Goal: Information Seeking & Learning: Learn about a topic

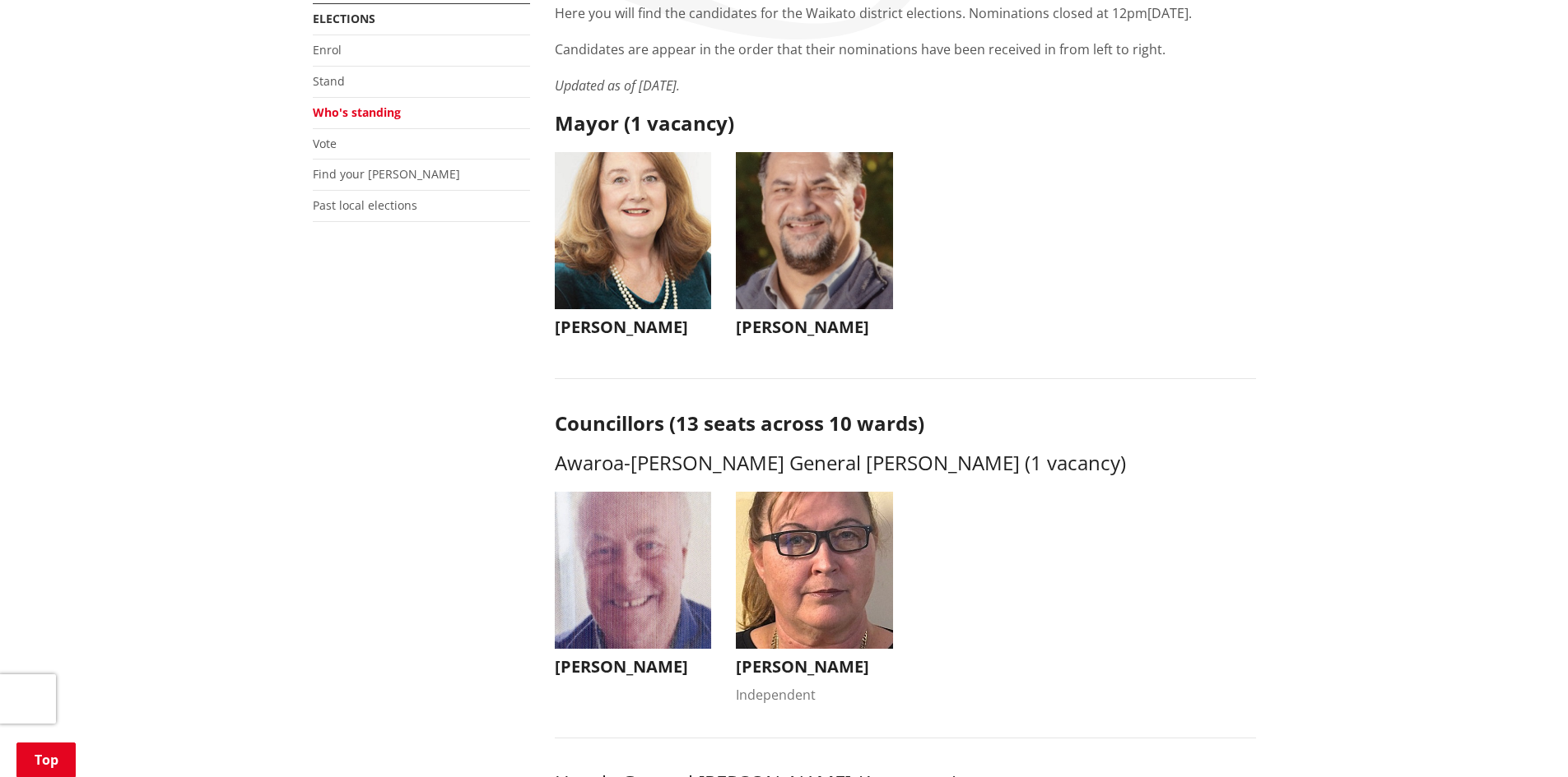
scroll to position [247, 0]
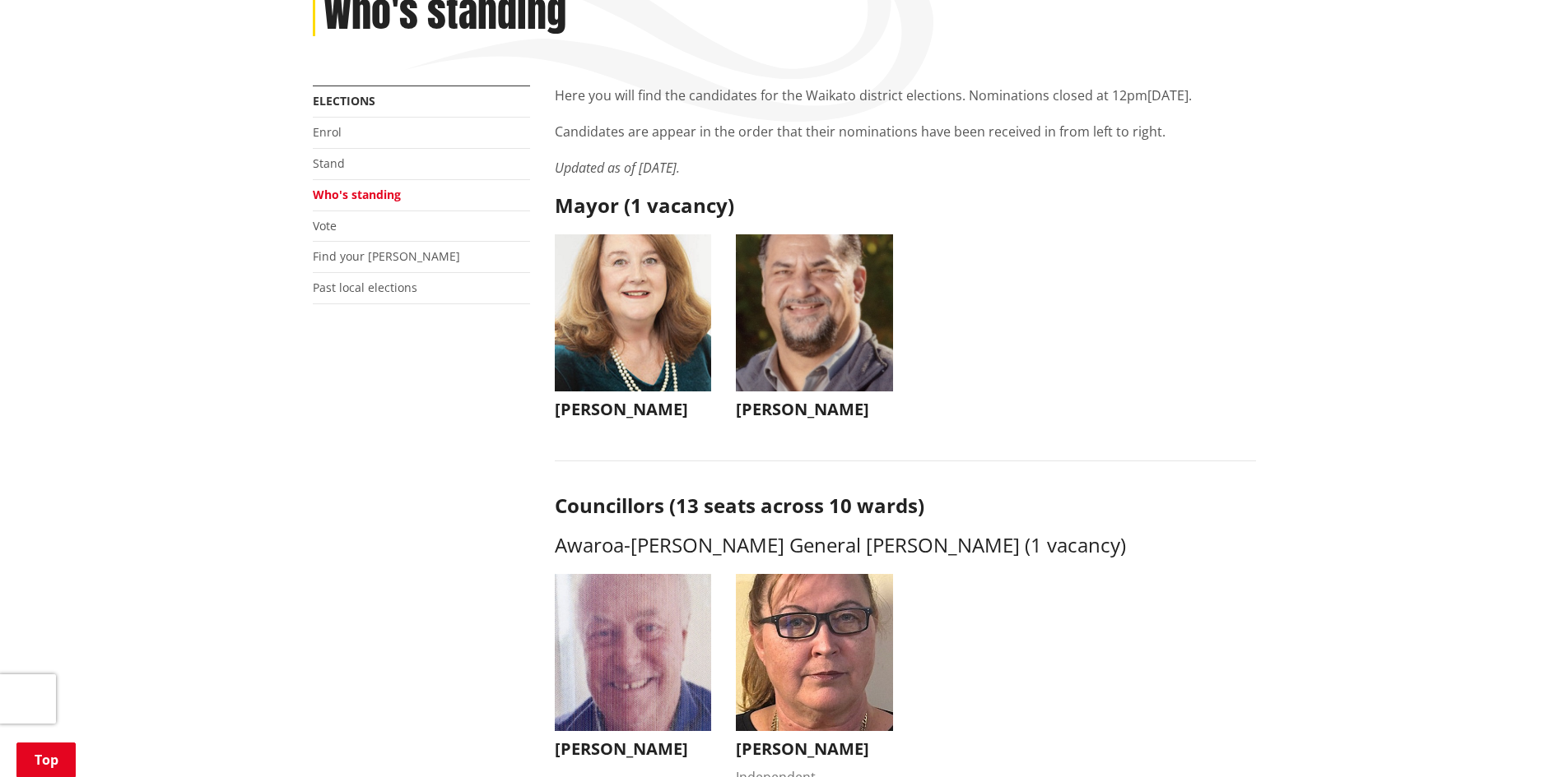
click at [810, 356] on img "button" at bounding box center [814, 313] width 157 height 157
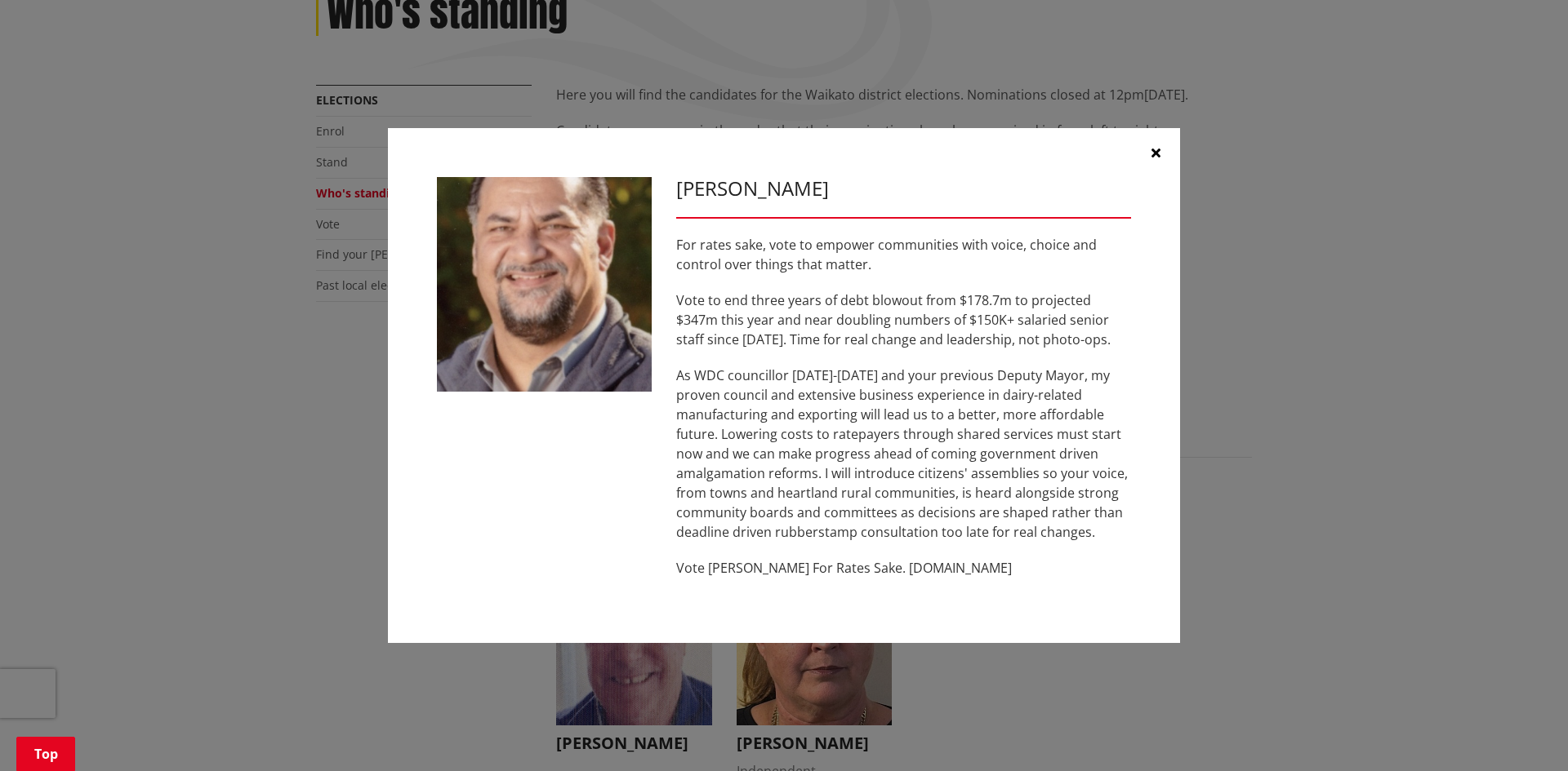
click at [1157, 150] on icon "button" at bounding box center [1156, 153] width 9 height 13
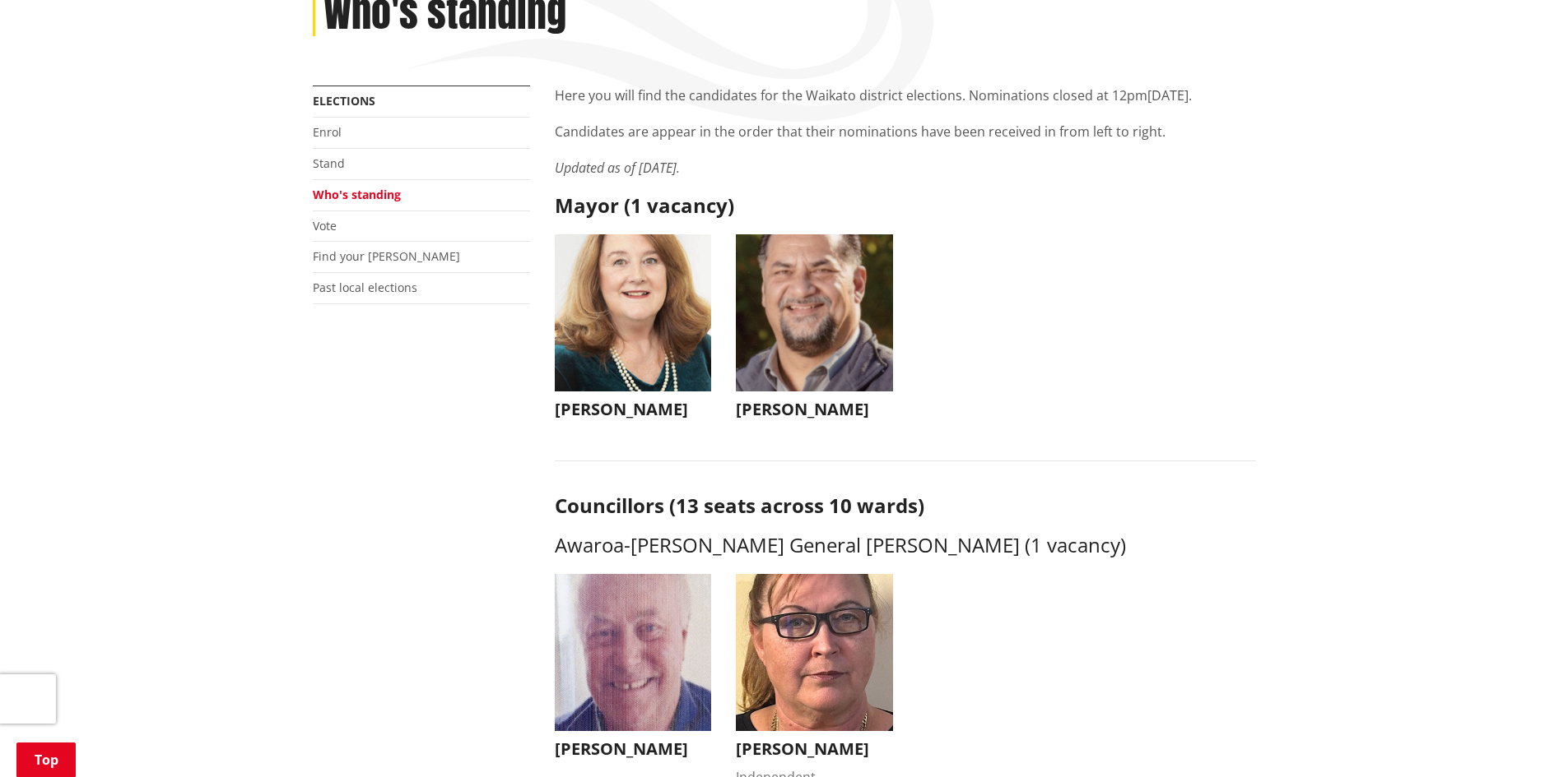
click at [627, 308] on img "button" at bounding box center [633, 313] width 157 height 157
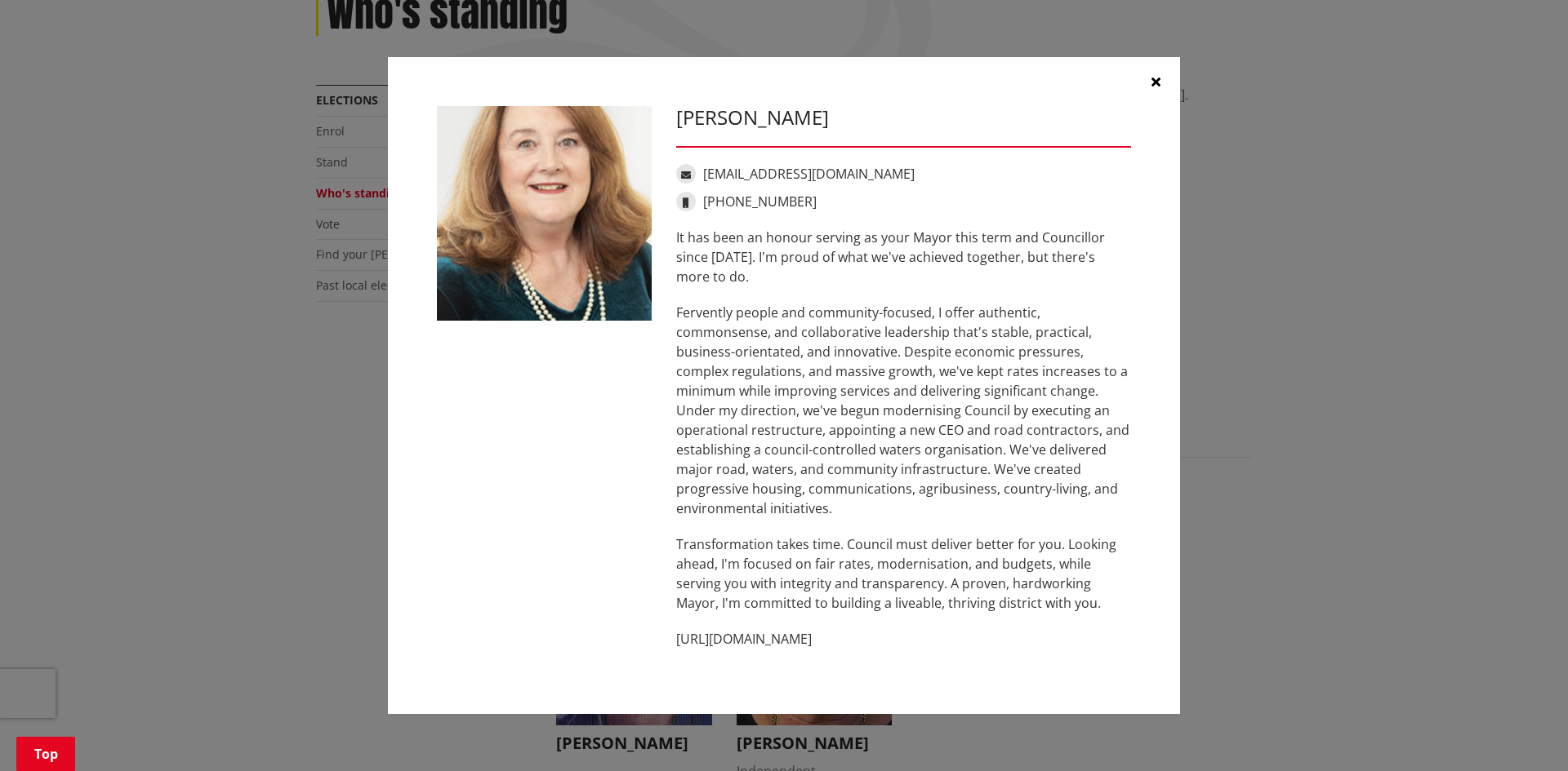
click at [1156, 80] on icon "button" at bounding box center [1156, 82] width 9 height 13
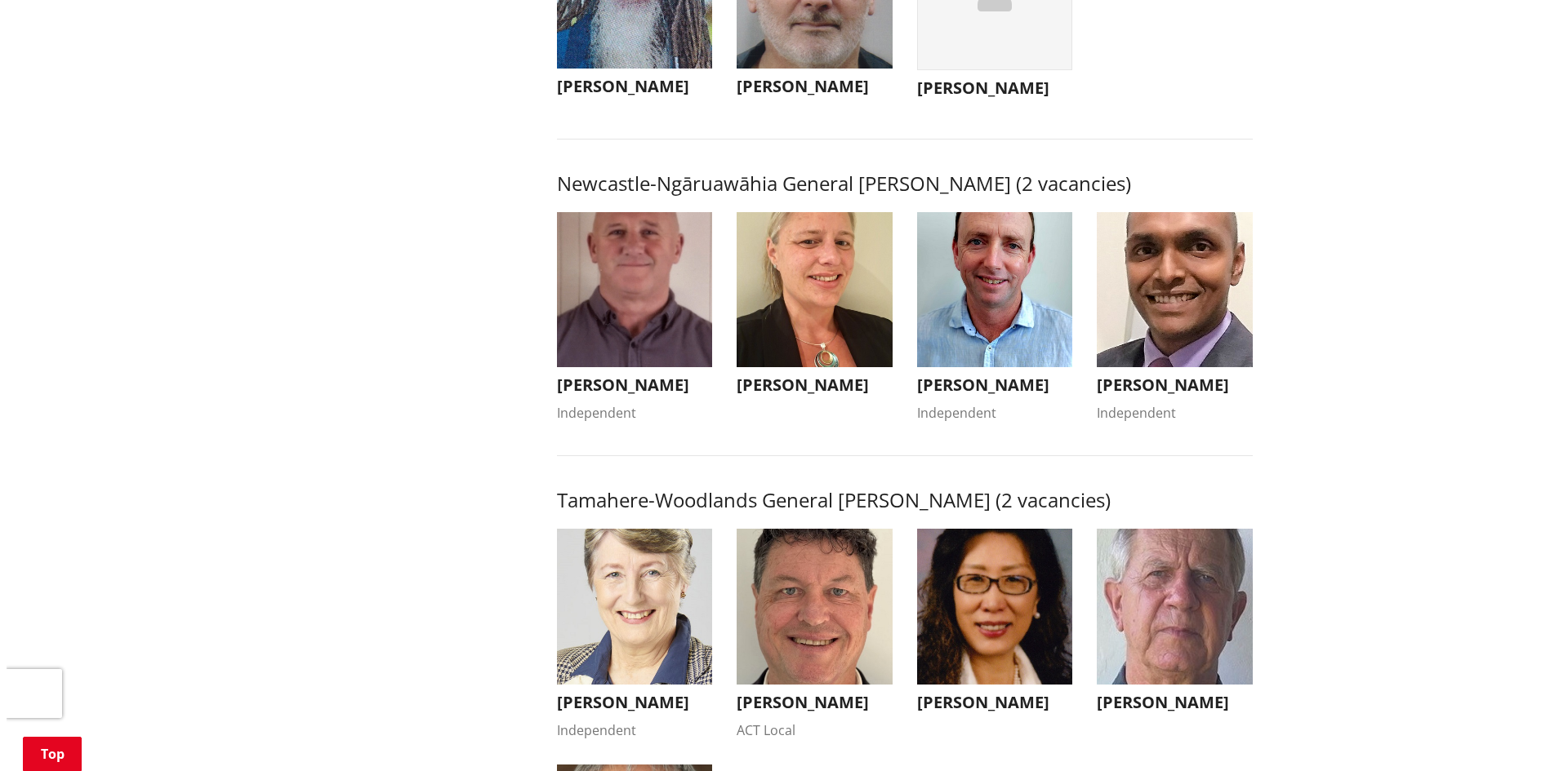
scroll to position [1225, 0]
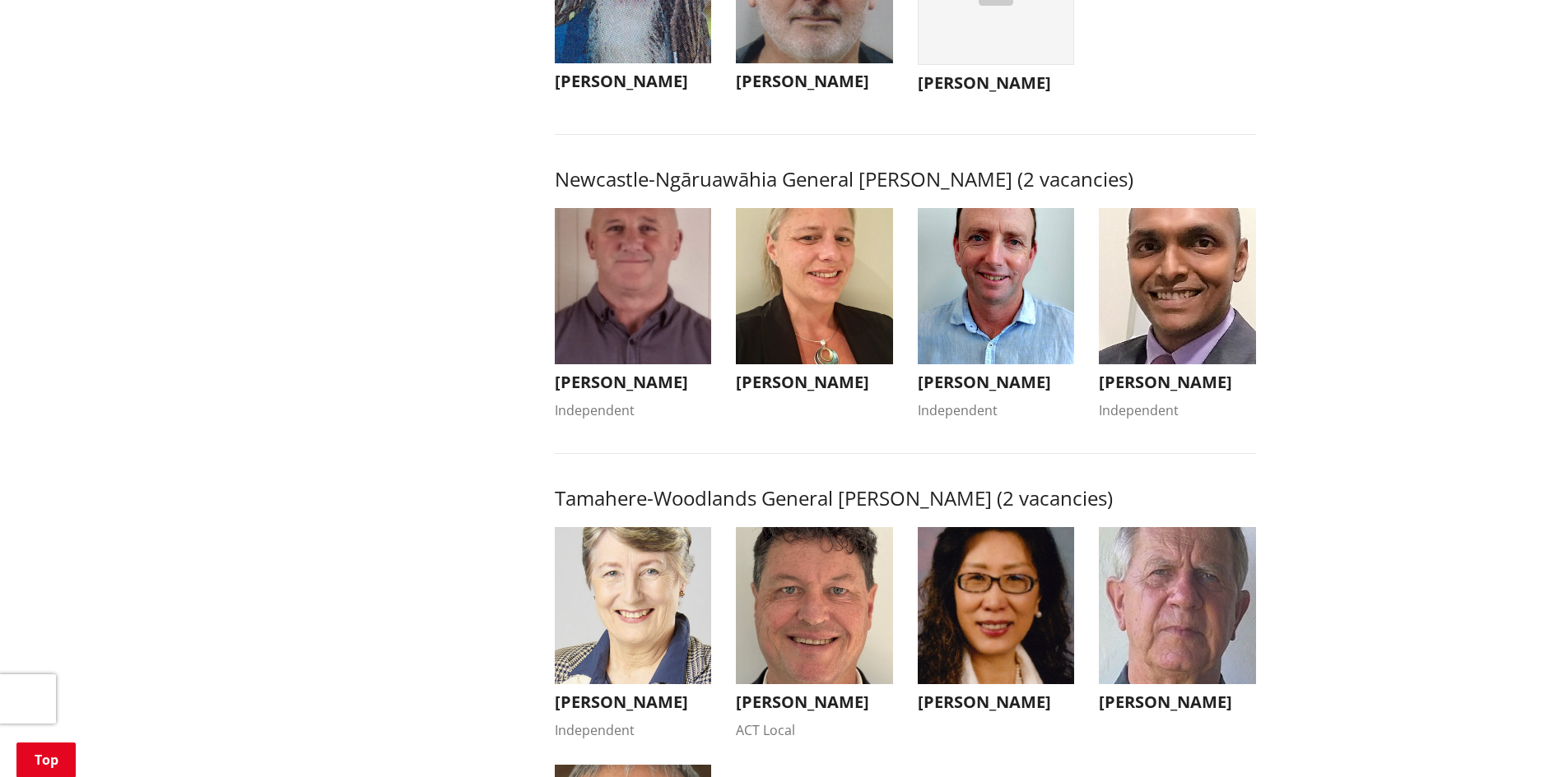
click at [624, 331] on img "button" at bounding box center [633, 286] width 157 height 157
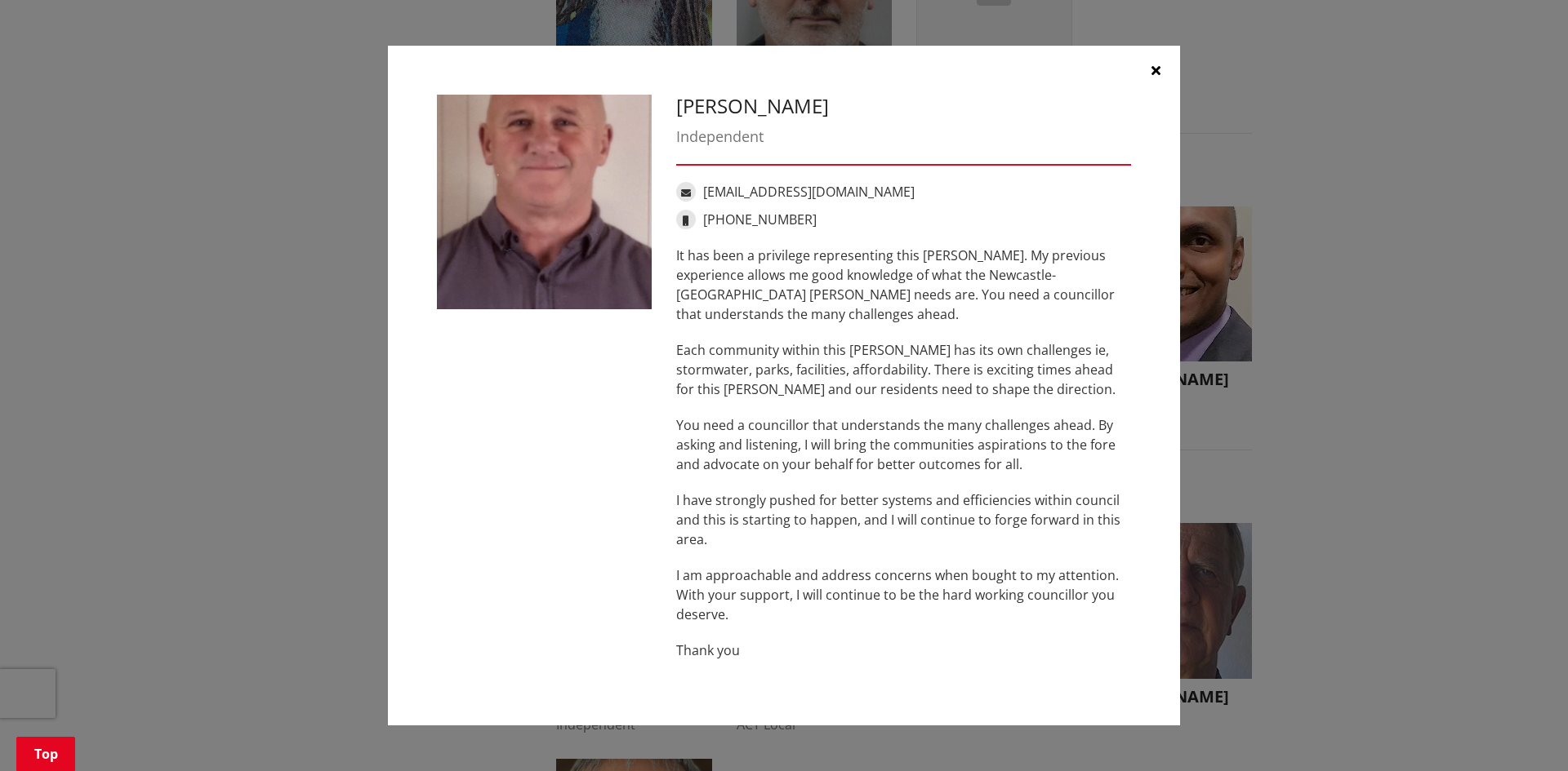
click at [1153, 62] on button "button" at bounding box center [1155, 69] width 49 height 49
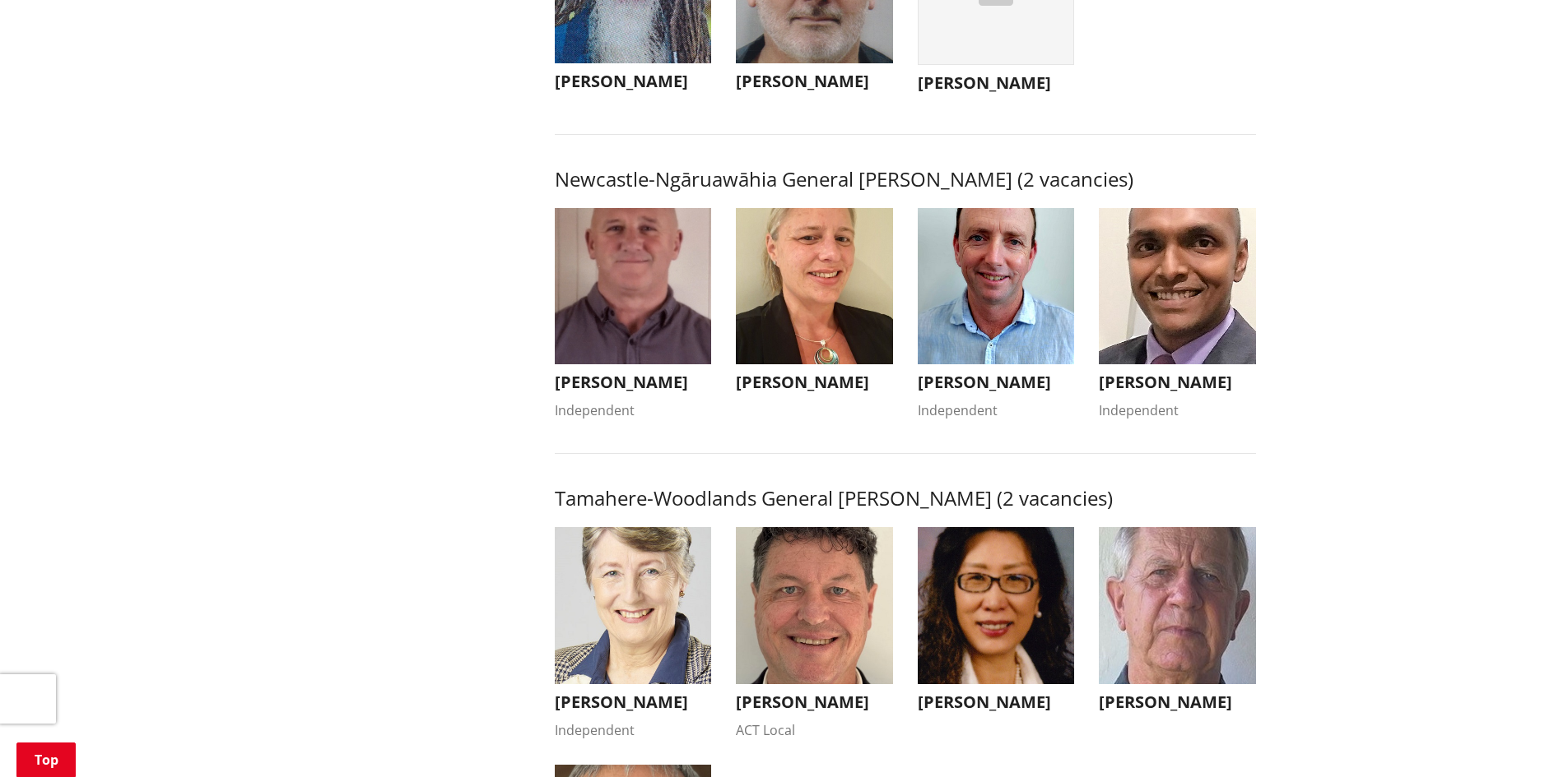
click at [788, 332] on img "button" at bounding box center [814, 286] width 157 height 157
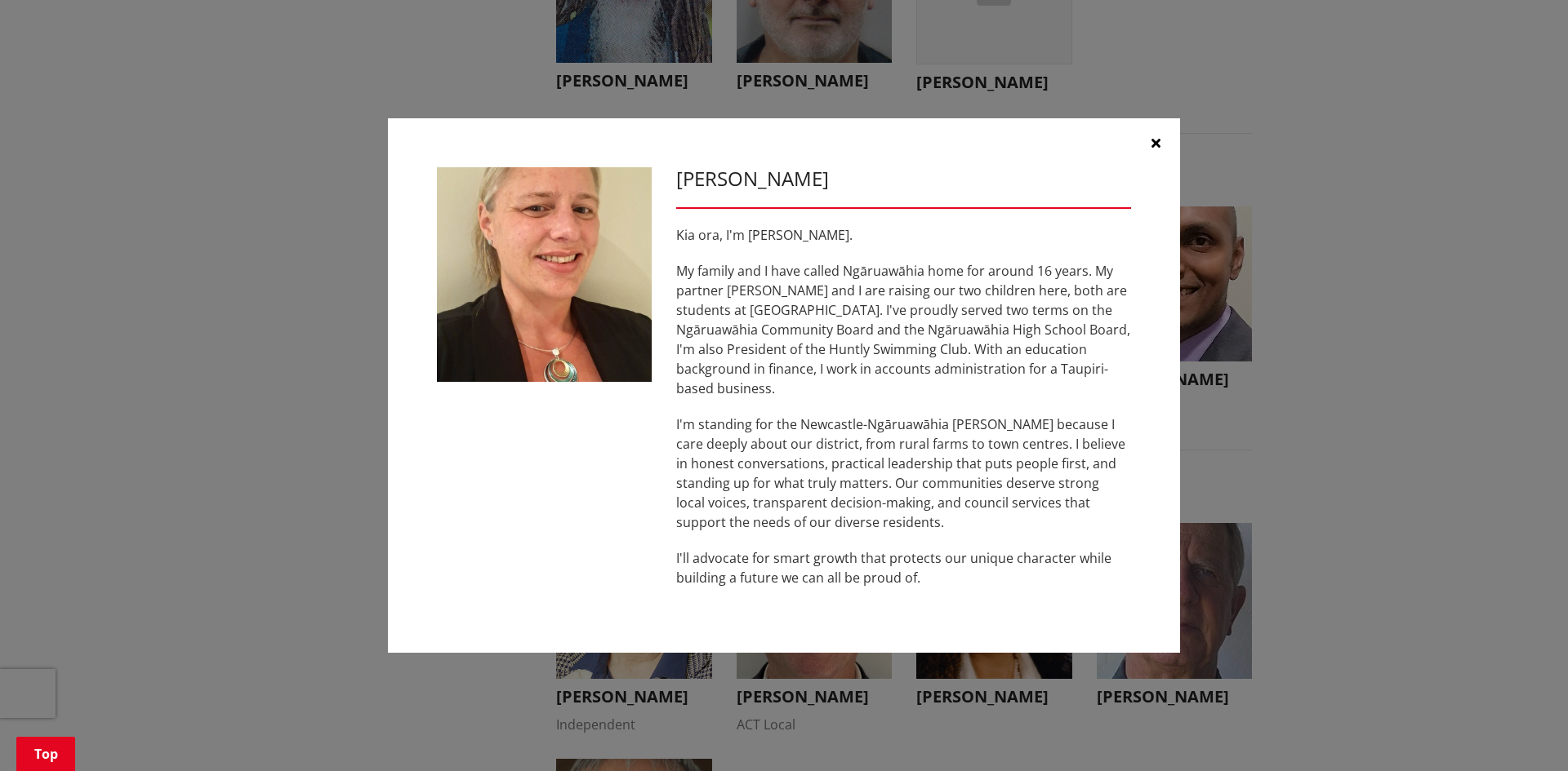
click at [1156, 149] on icon "button" at bounding box center [1156, 143] width 9 height 13
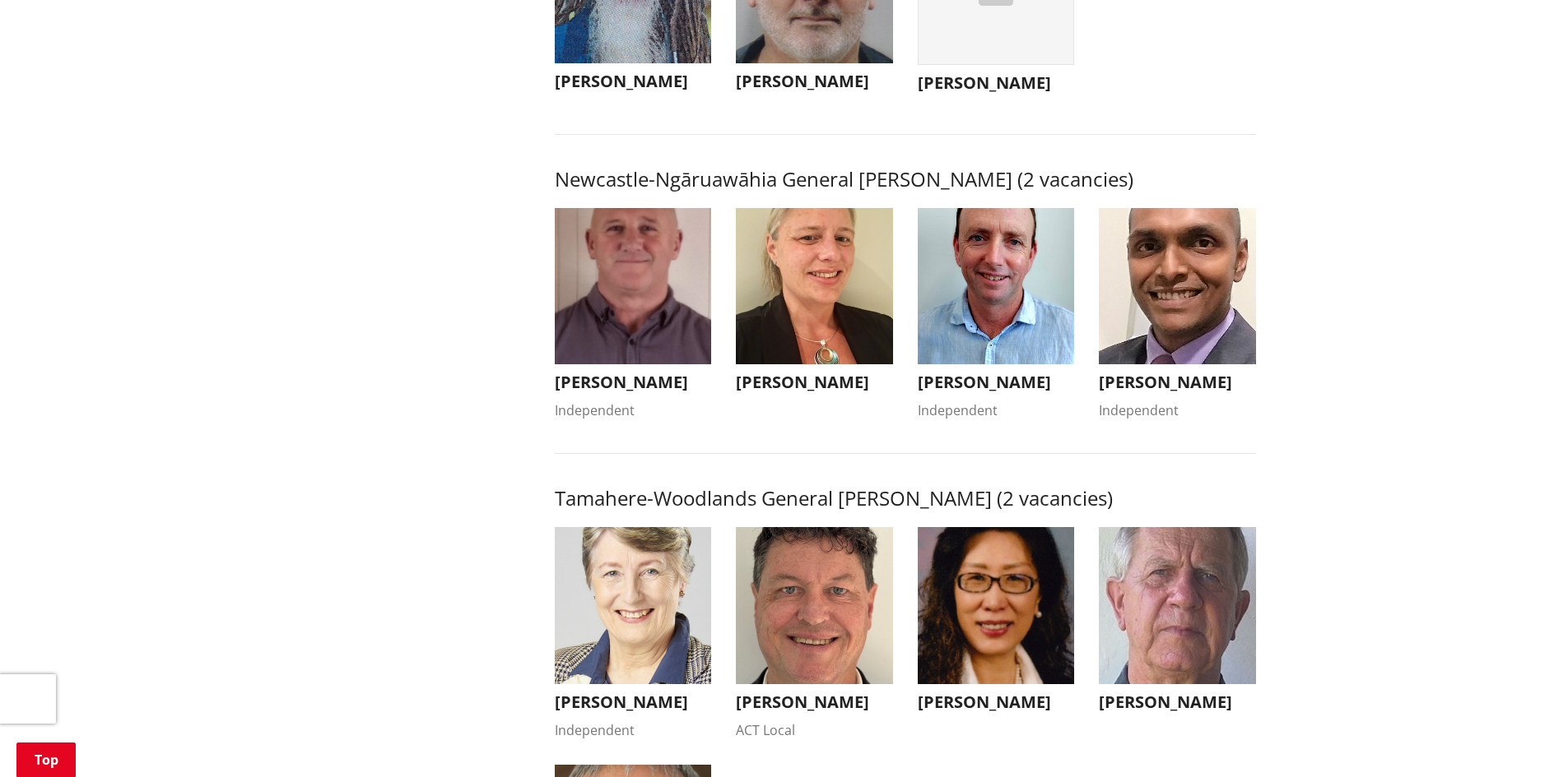
click at [956, 331] on img "button" at bounding box center [996, 286] width 157 height 157
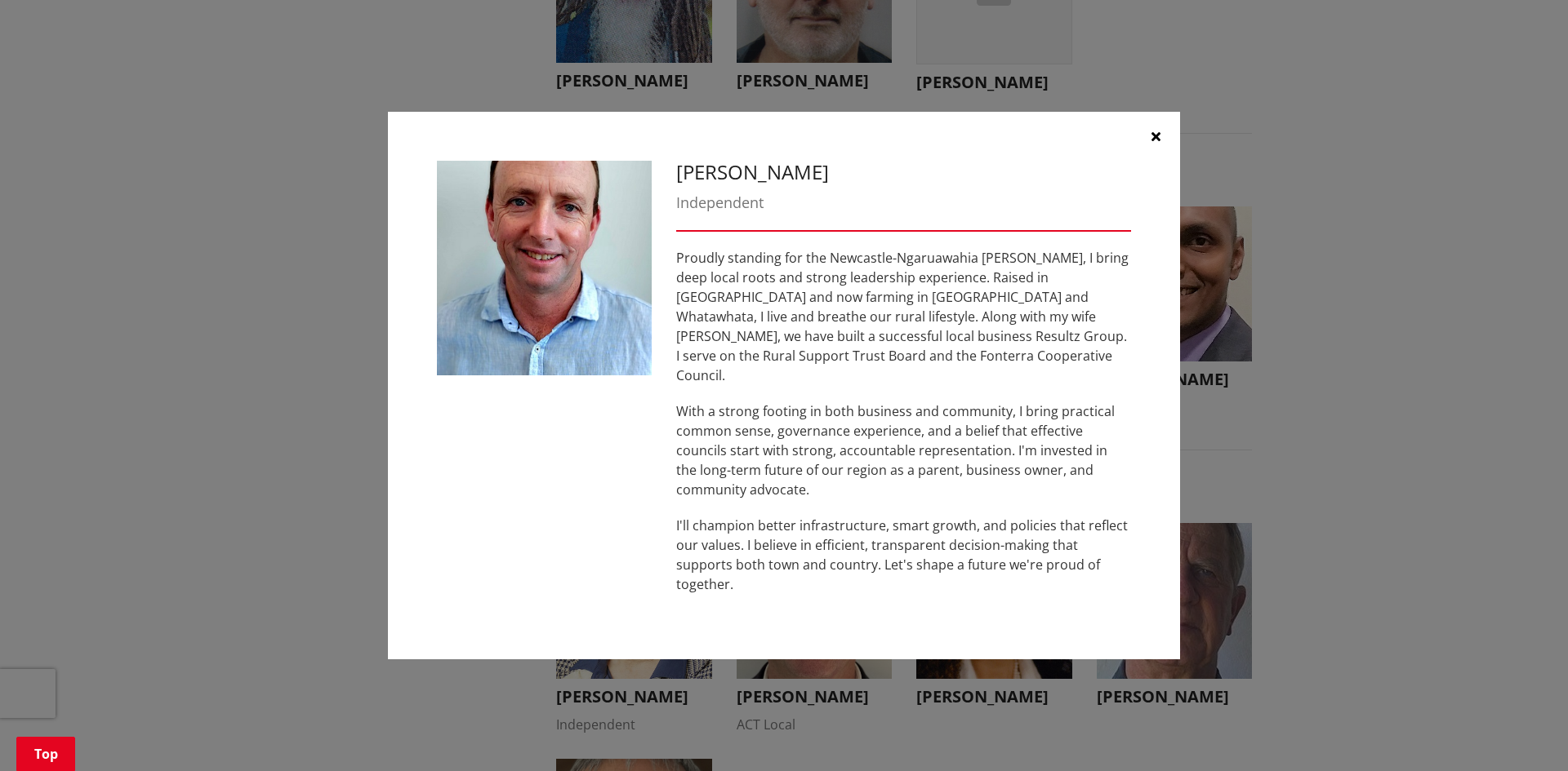
click at [1152, 148] on button "button" at bounding box center [1155, 136] width 49 height 49
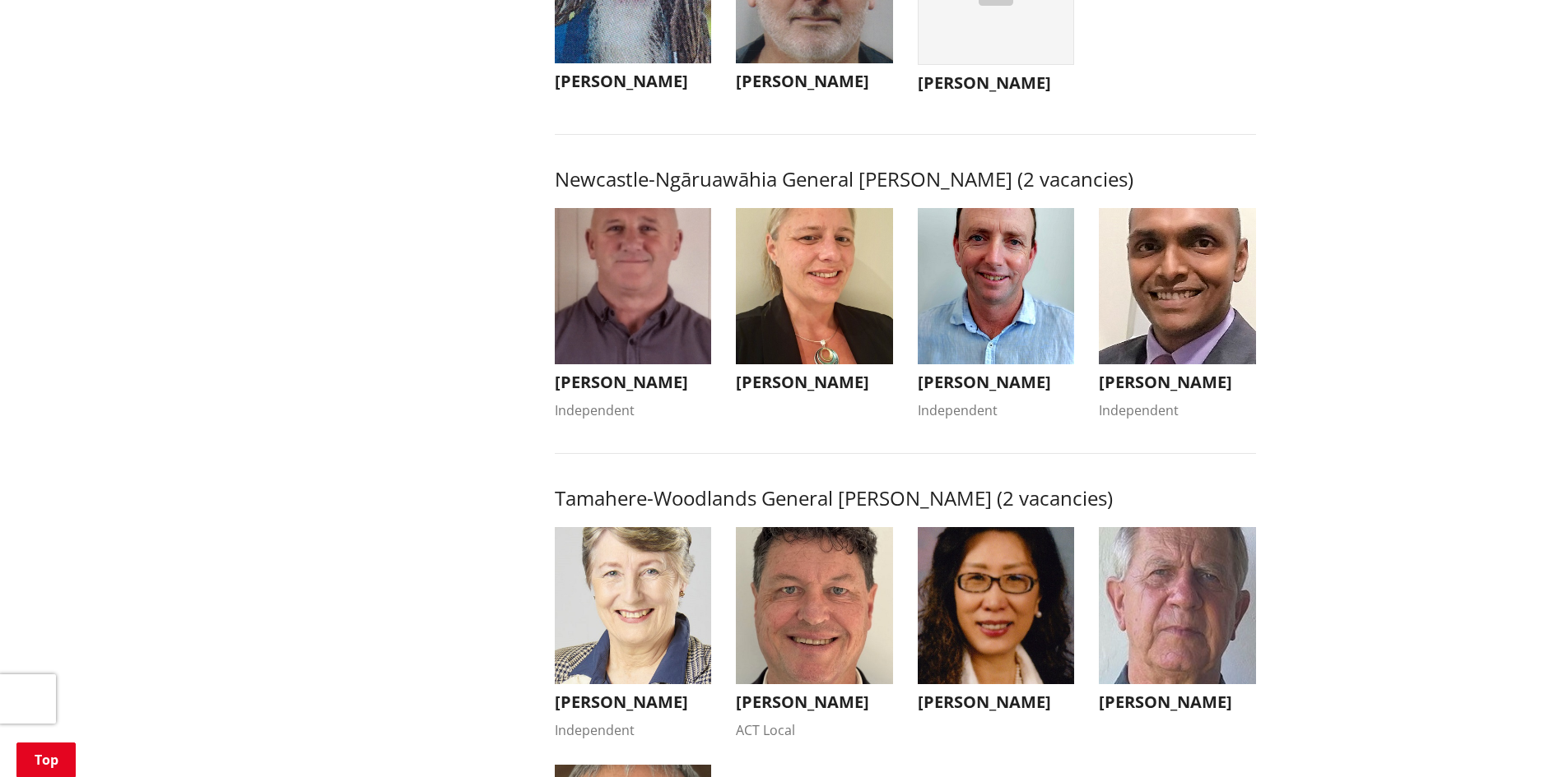
click at [1148, 316] on img "button" at bounding box center [1177, 286] width 157 height 157
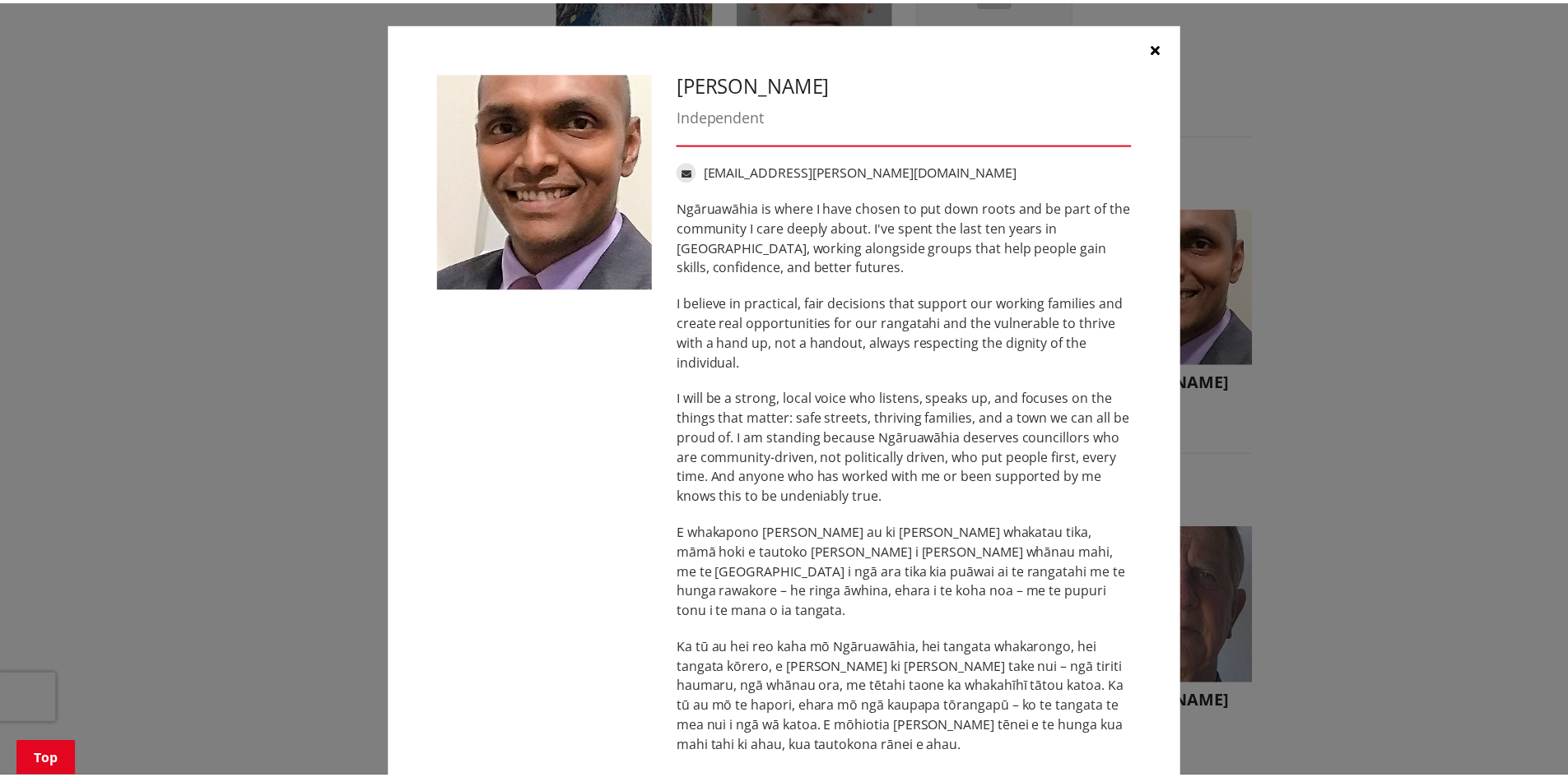
scroll to position [0, 0]
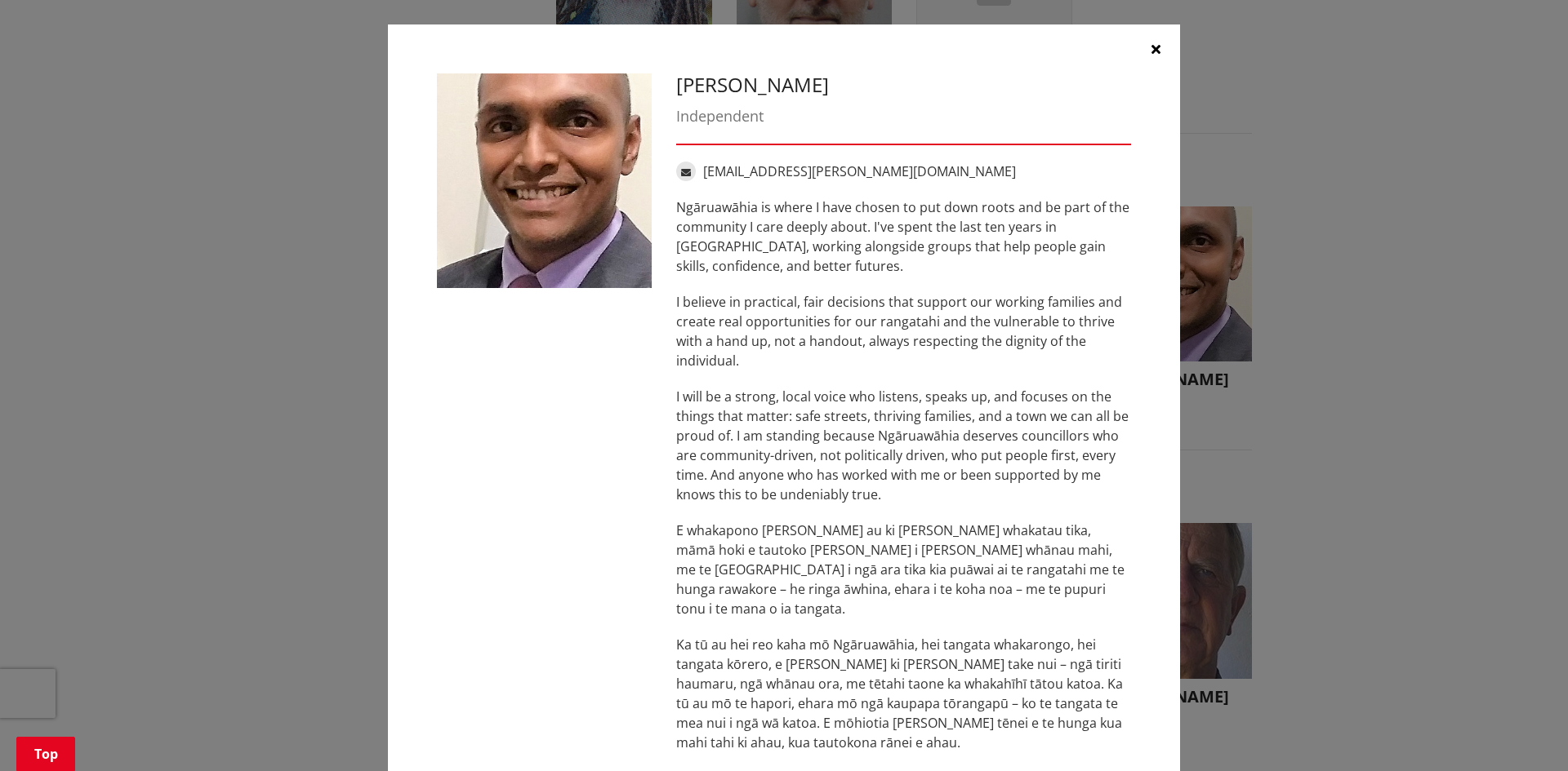
click at [1151, 49] on icon "button" at bounding box center [1156, 49] width 9 height 13
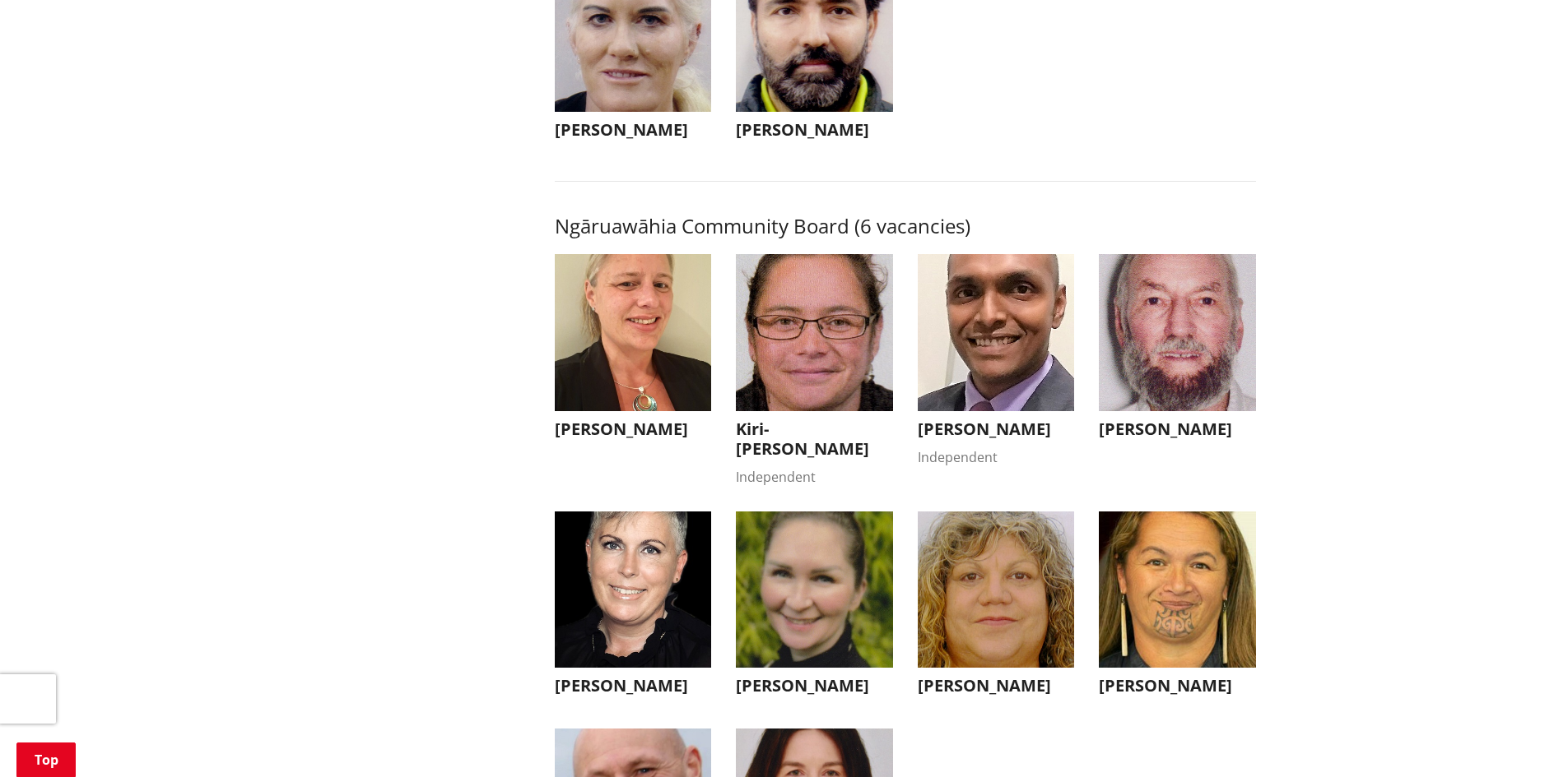
scroll to position [4936, 0]
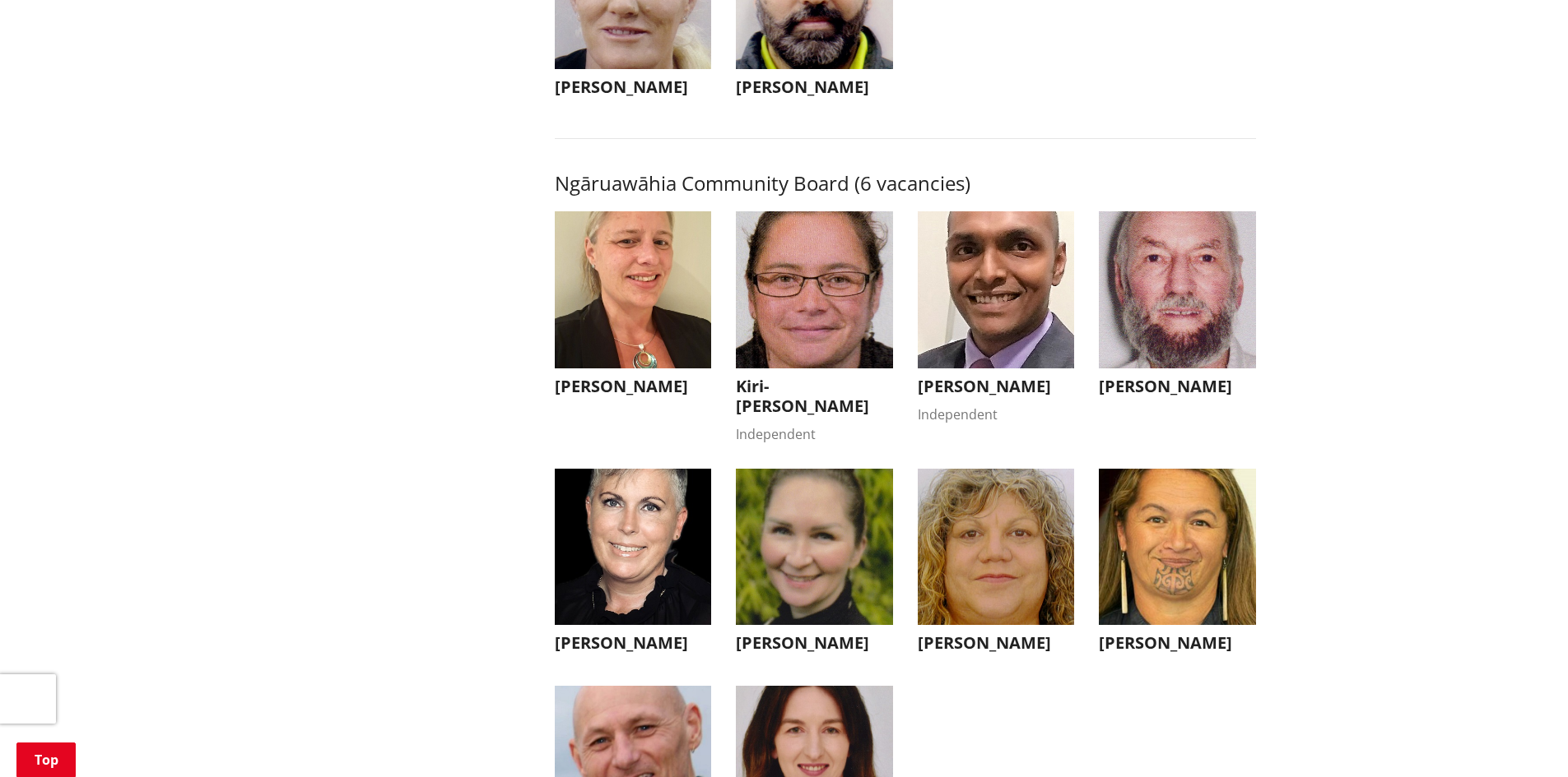
click at [801, 351] on img "button" at bounding box center [814, 290] width 157 height 157
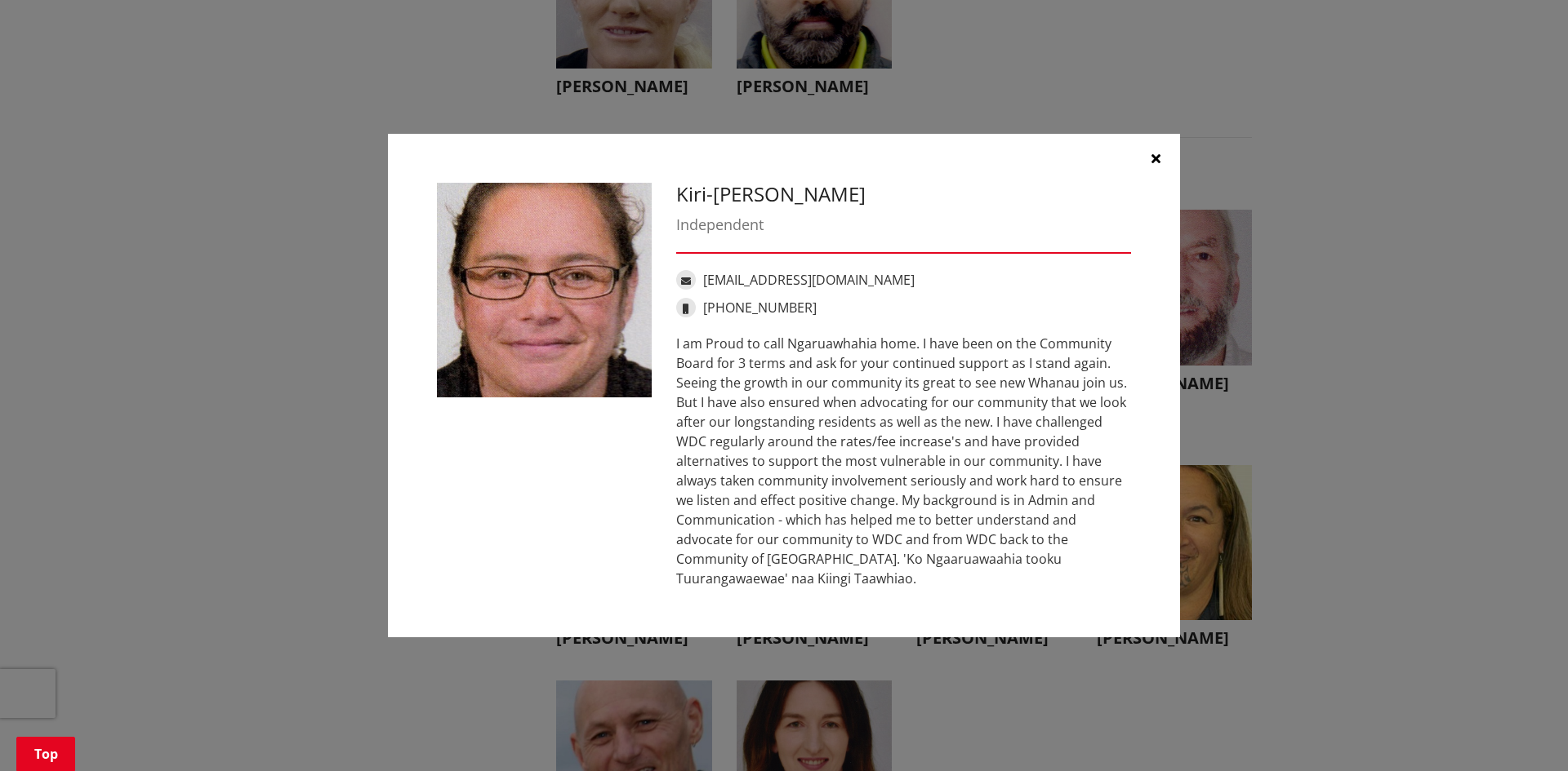
click at [1148, 155] on button "button" at bounding box center [1155, 158] width 49 height 49
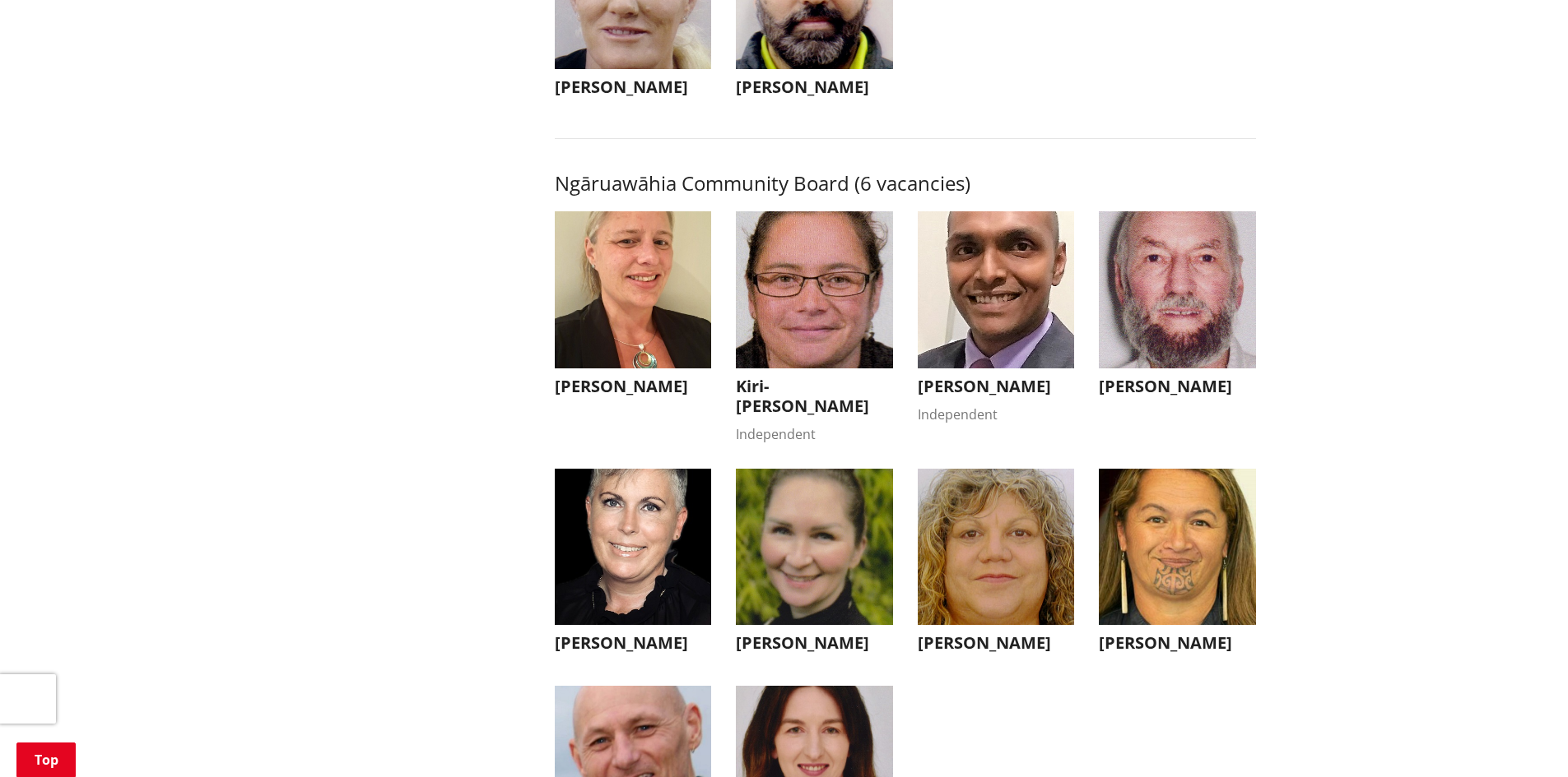
click at [1144, 331] on img "button" at bounding box center [1177, 290] width 157 height 157
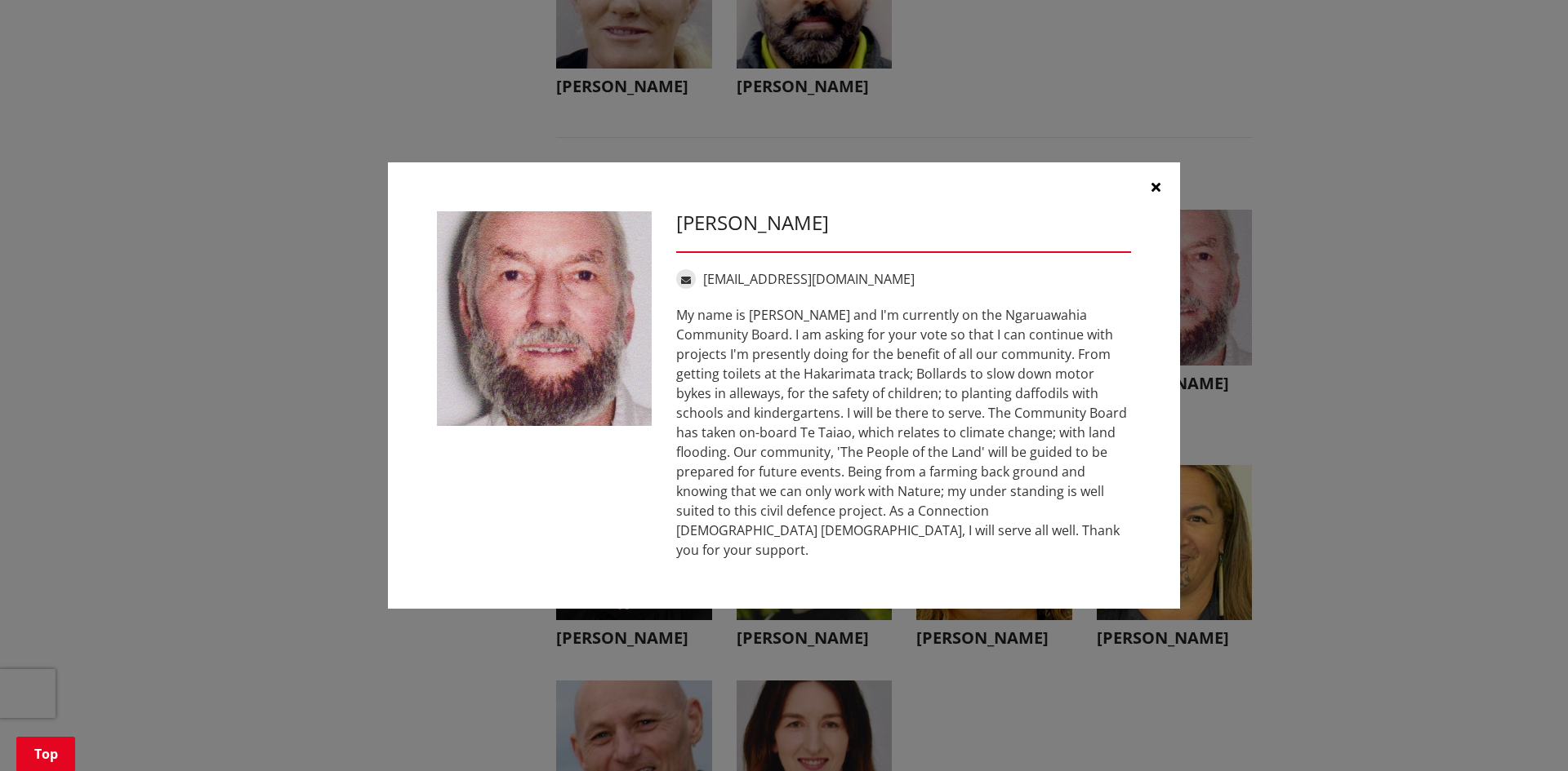
click at [1155, 189] on button "button" at bounding box center [1155, 187] width 49 height 49
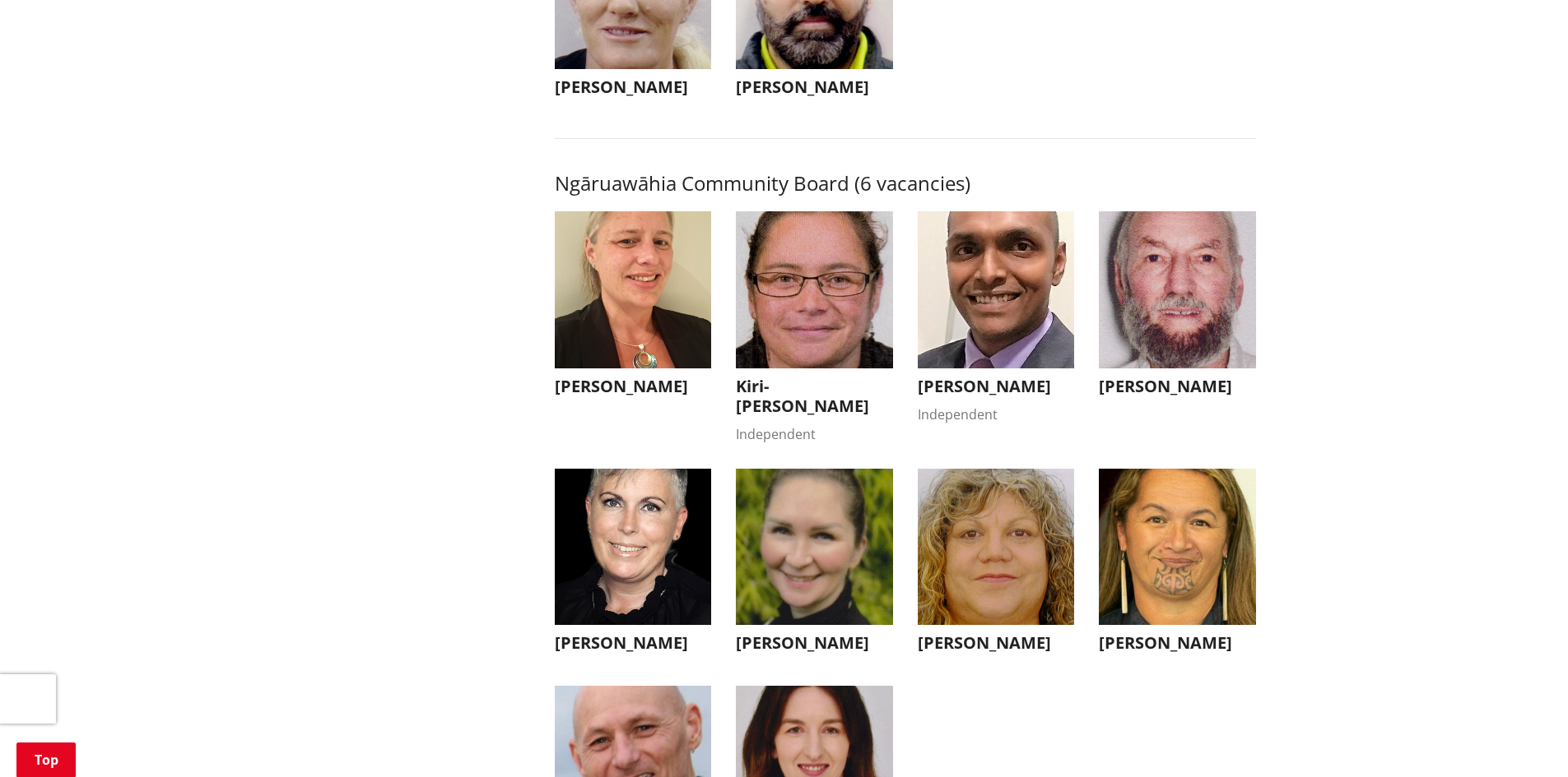
click at [609, 595] on img "button" at bounding box center [633, 547] width 157 height 157
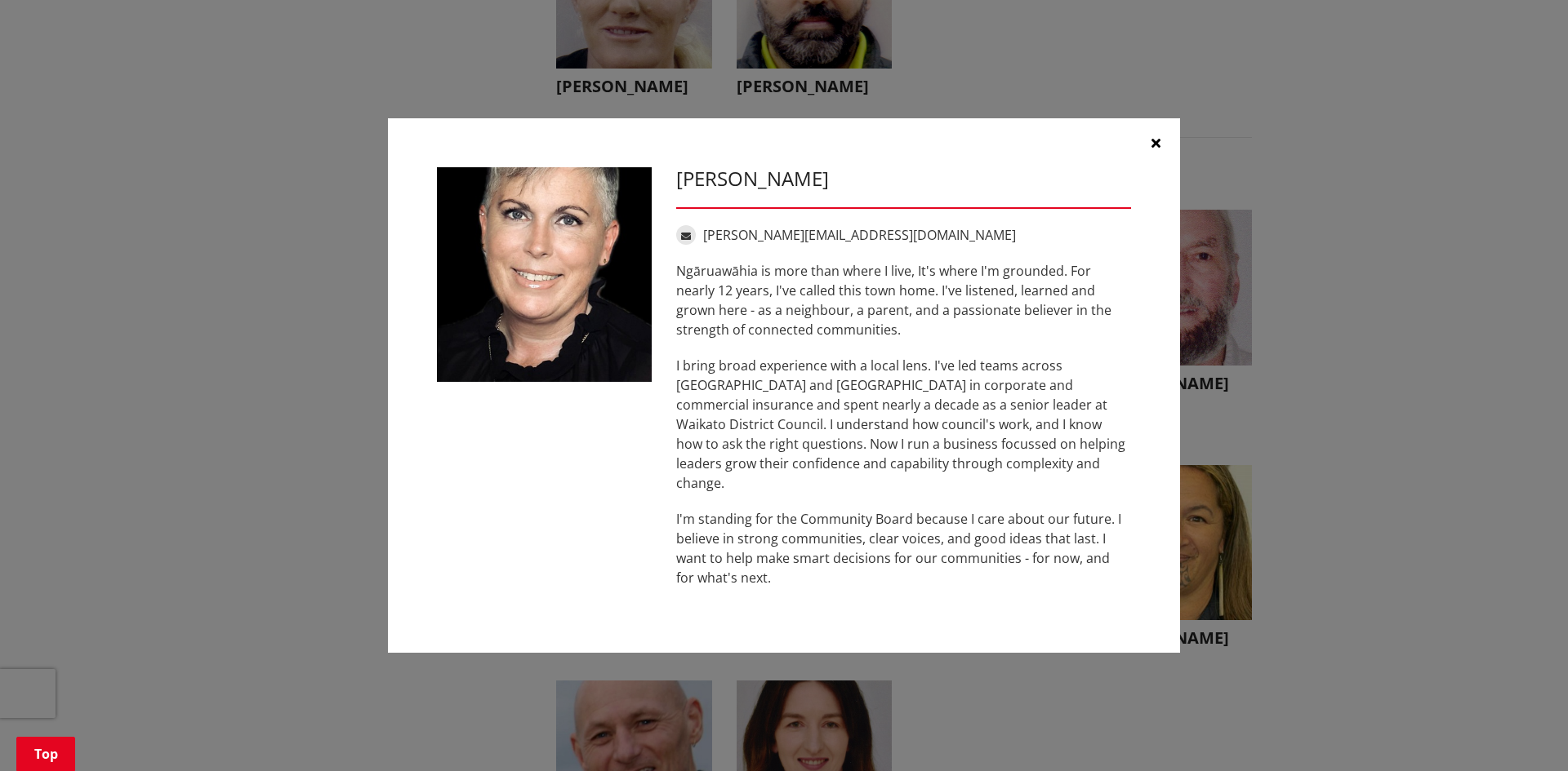
click at [1155, 150] on icon "button" at bounding box center [1156, 143] width 9 height 13
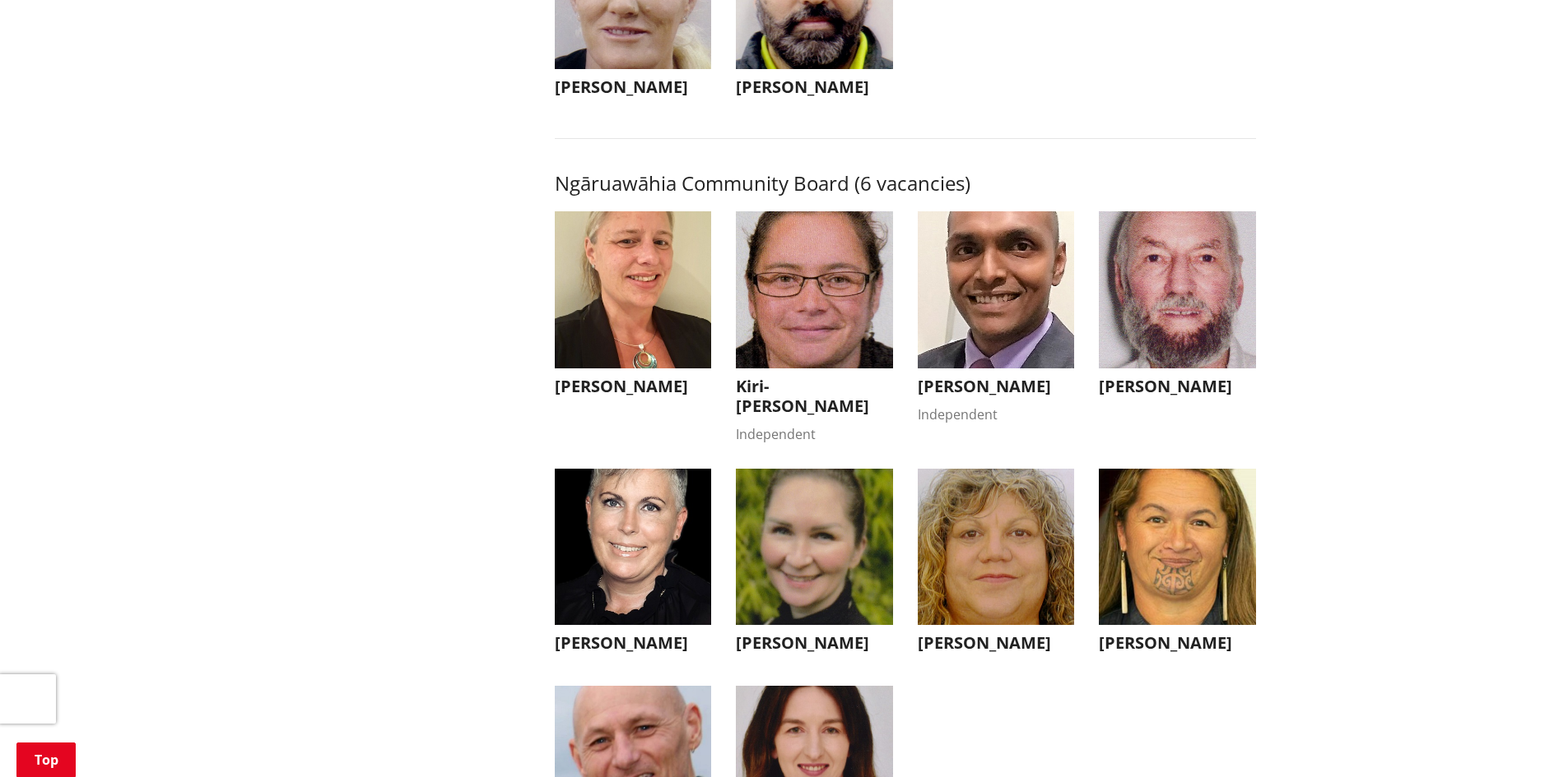
click at [807, 607] on img "button" at bounding box center [814, 547] width 157 height 157
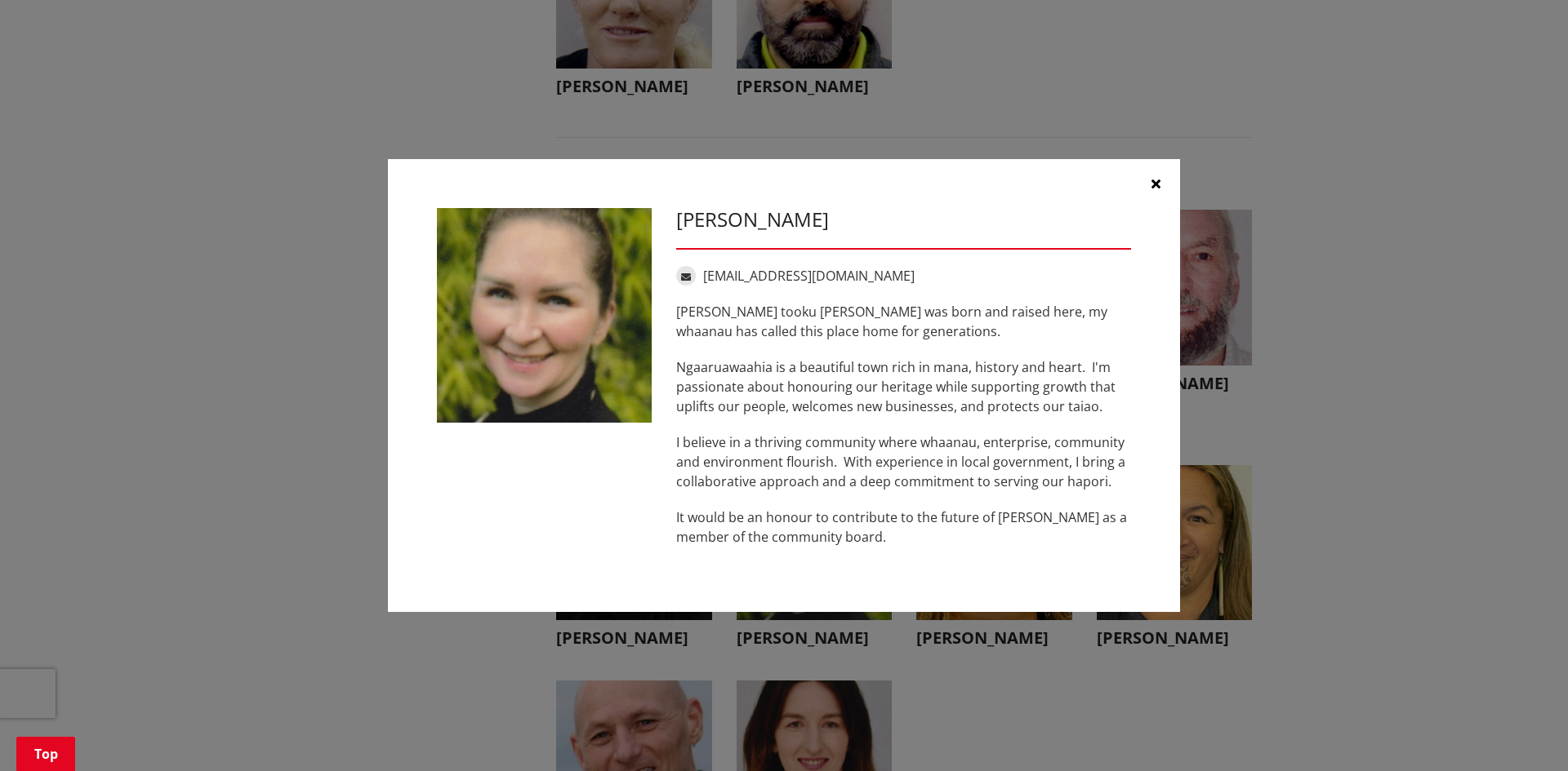
click at [1158, 182] on icon "button" at bounding box center [1156, 183] width 9 height 13
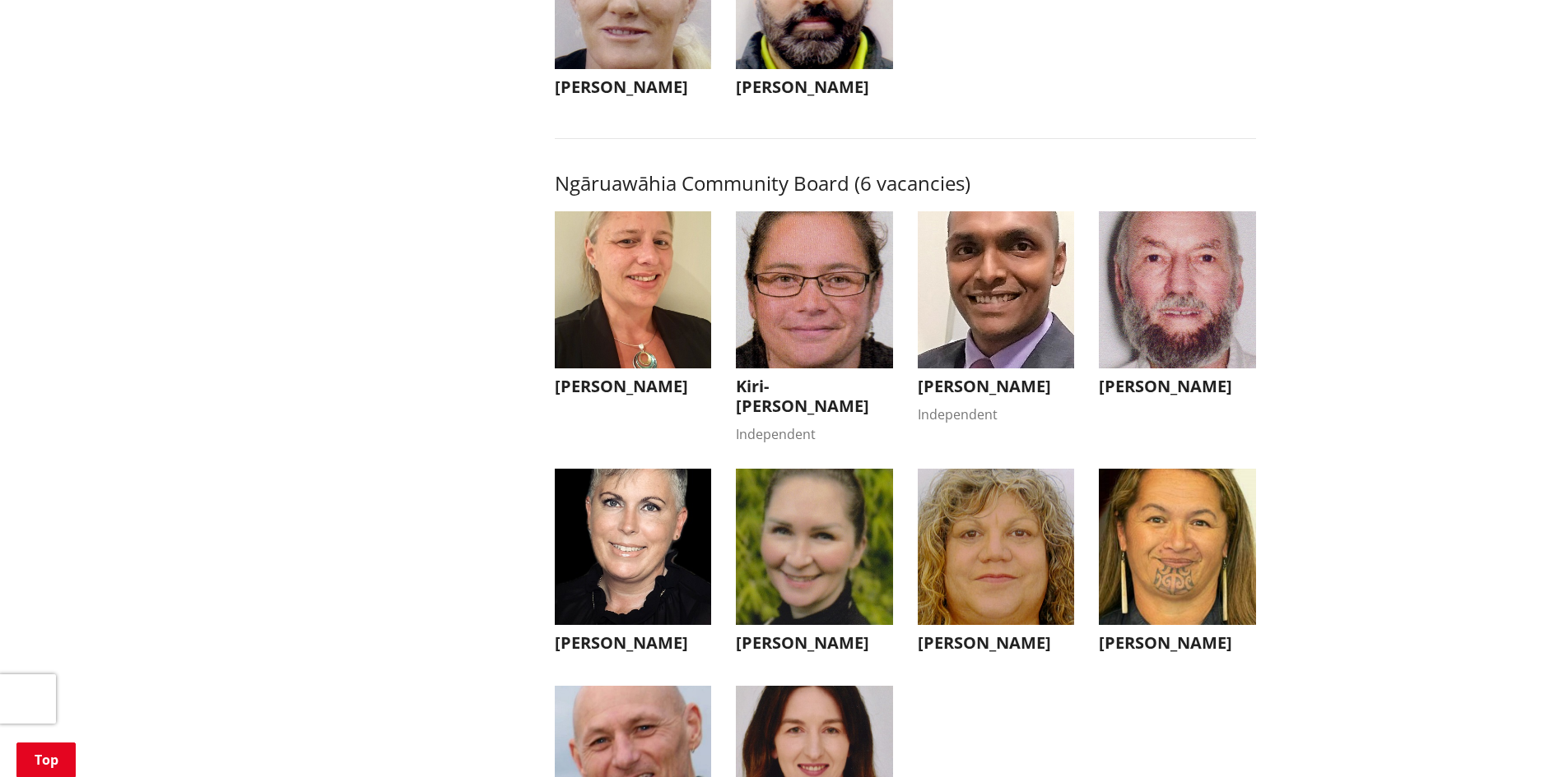
click at [973, 613] on img "button" at bounding box center [996, 547] width 157 height 157
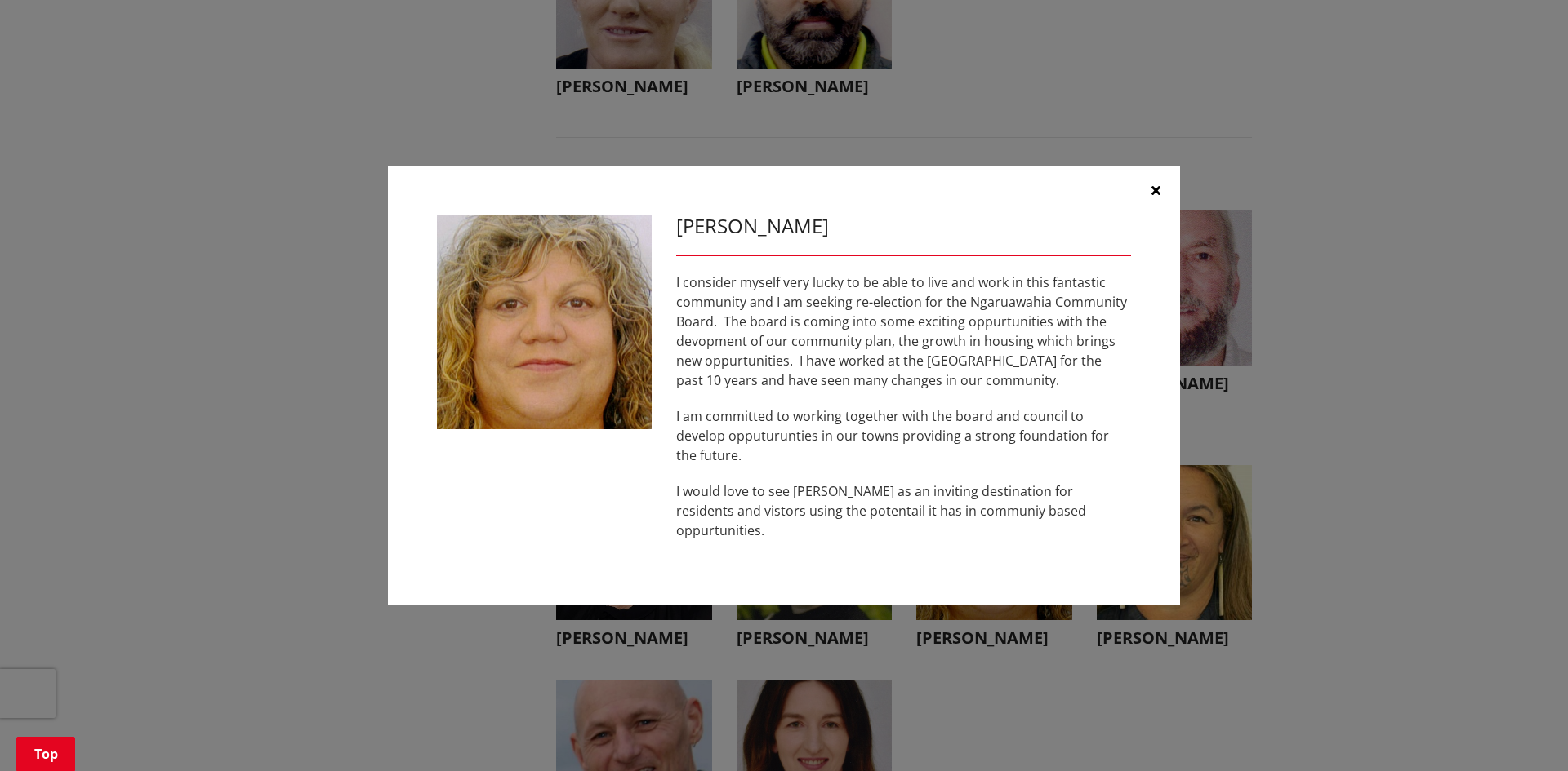
click at [1159, 197] on icon "button" at bounding box center [1156, 190] width 9 height 13
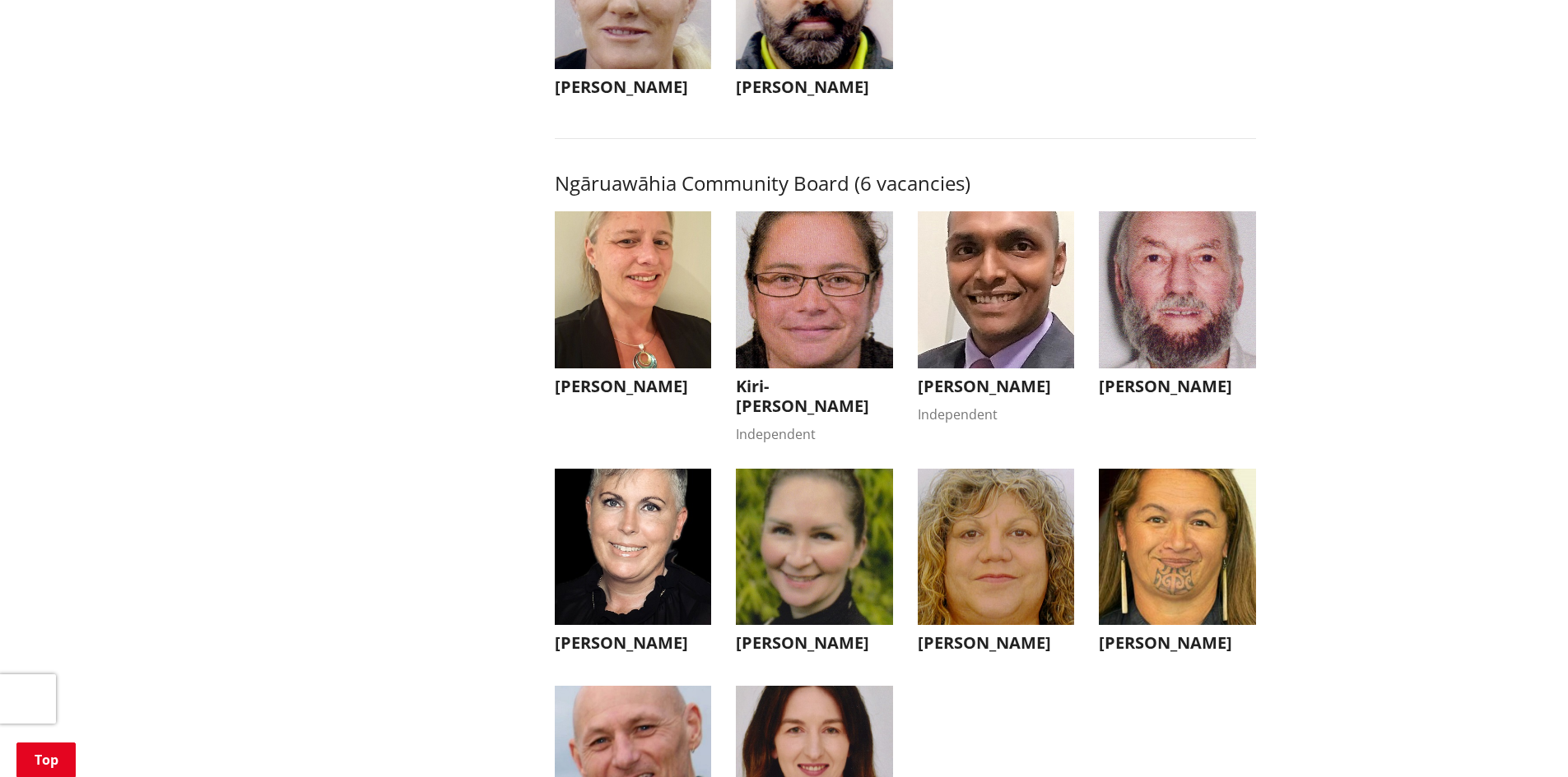
click at [1161, 552] on img "button" at bounding box center [1177, 547] width 157 height 157
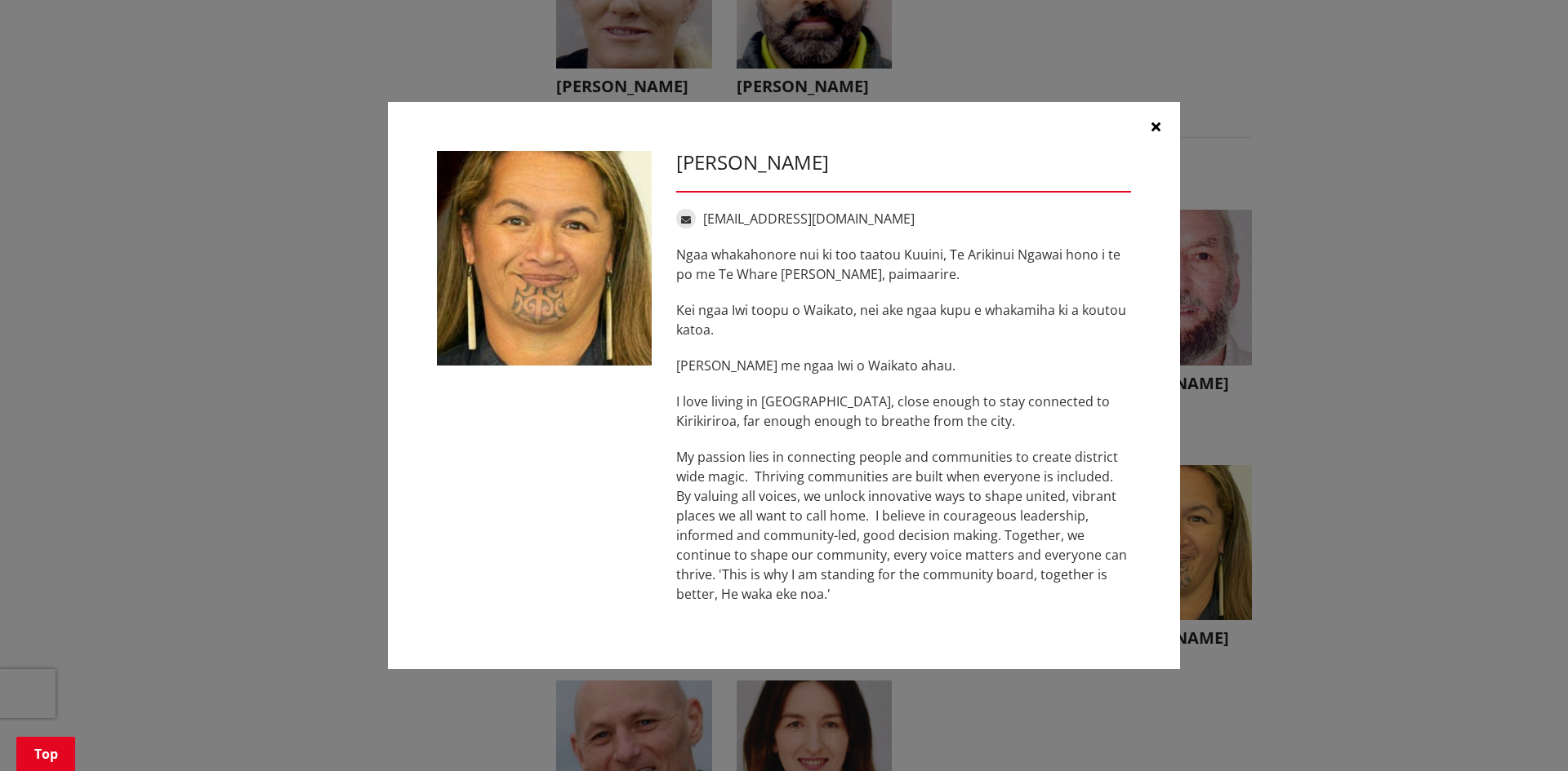
click at [1151, 119] on button "button" at bounding box center [1155, 126] width 49 height 49
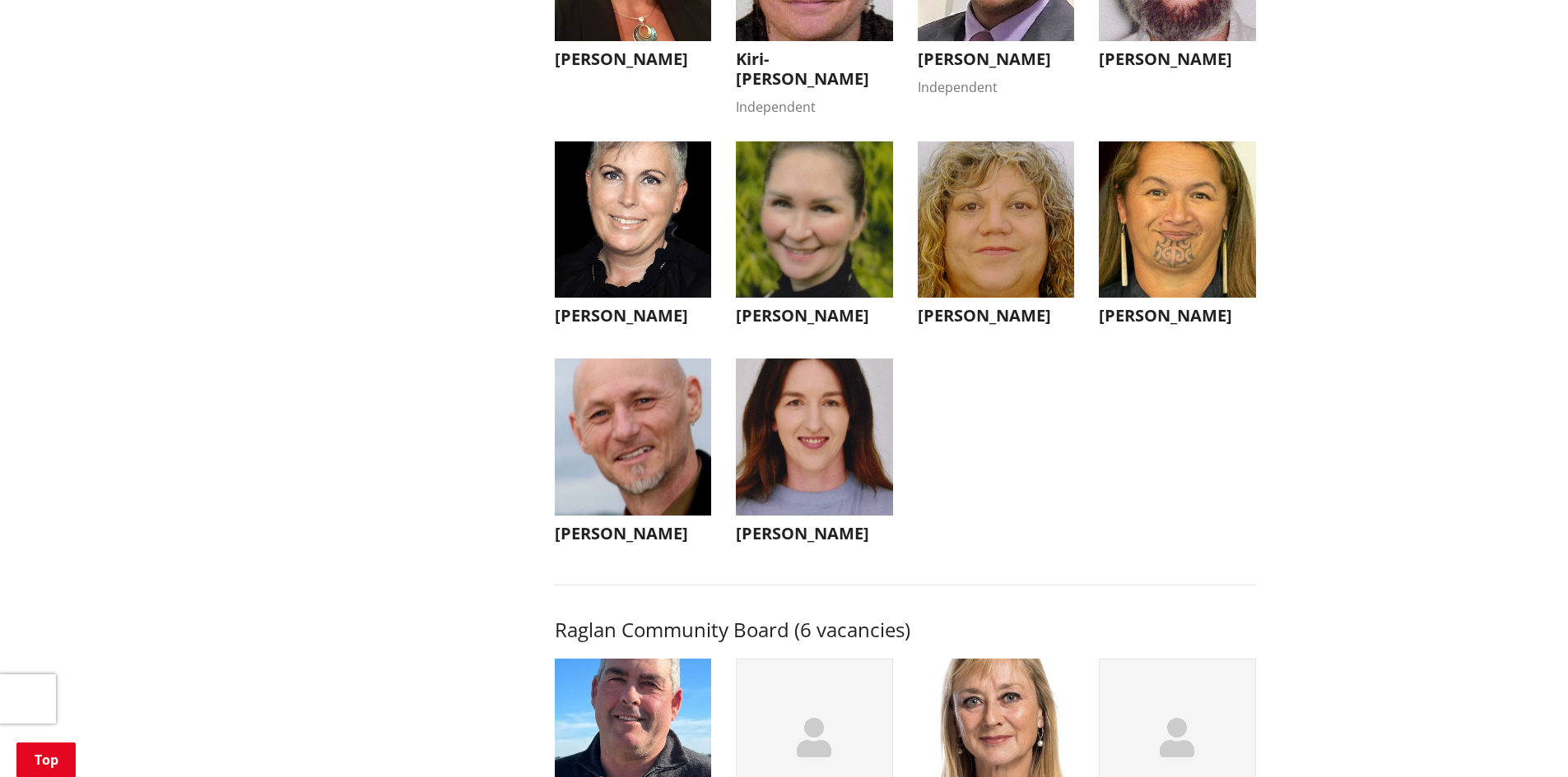
scroll to position [5265, 0]
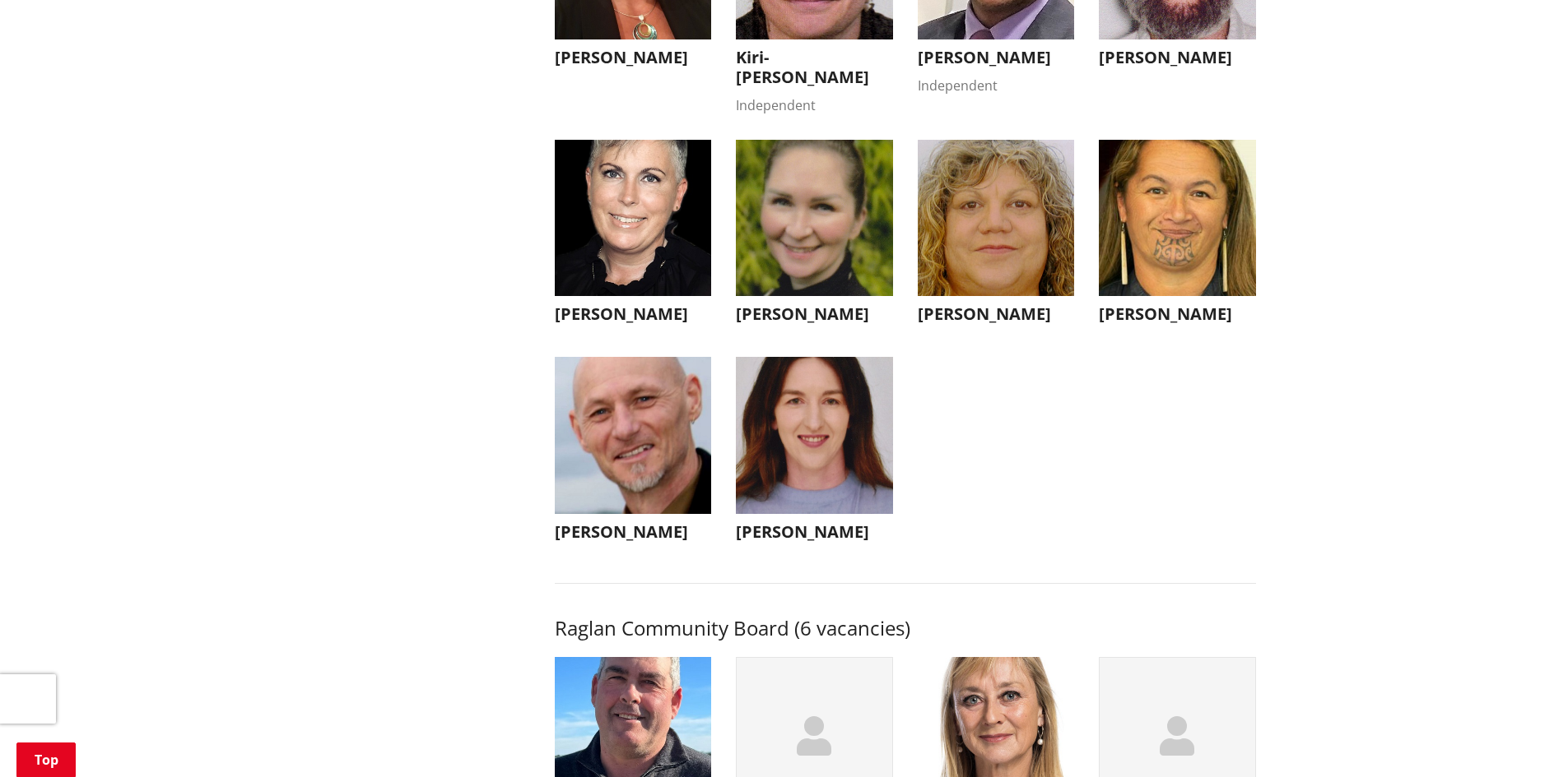
click at [630, 483] on img "button" at bounding box center [633, 436] width 157 height 157
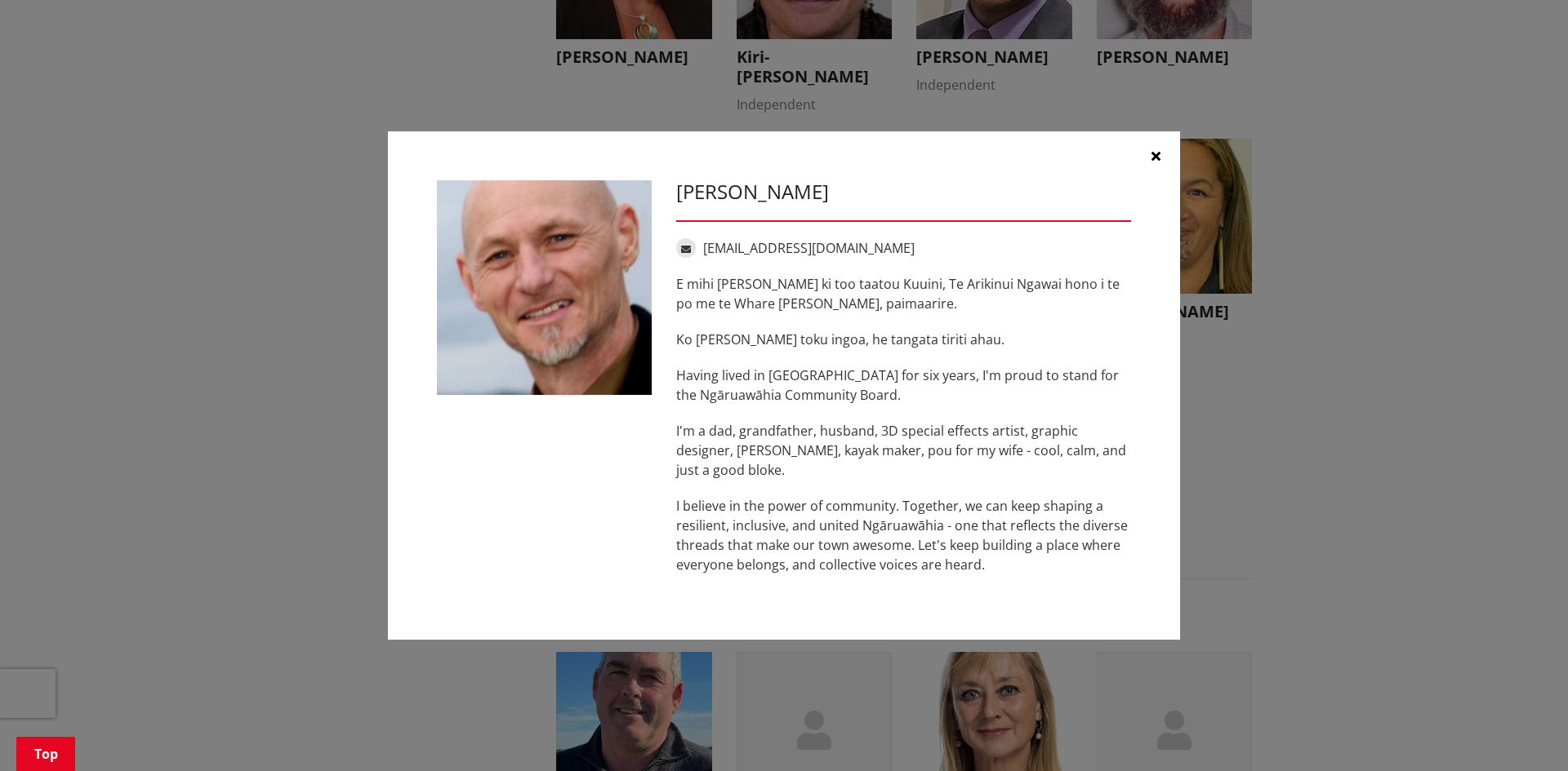
click at [1156, 150] on icon "button" at bounding box center [1156, 156] width 9 height 13
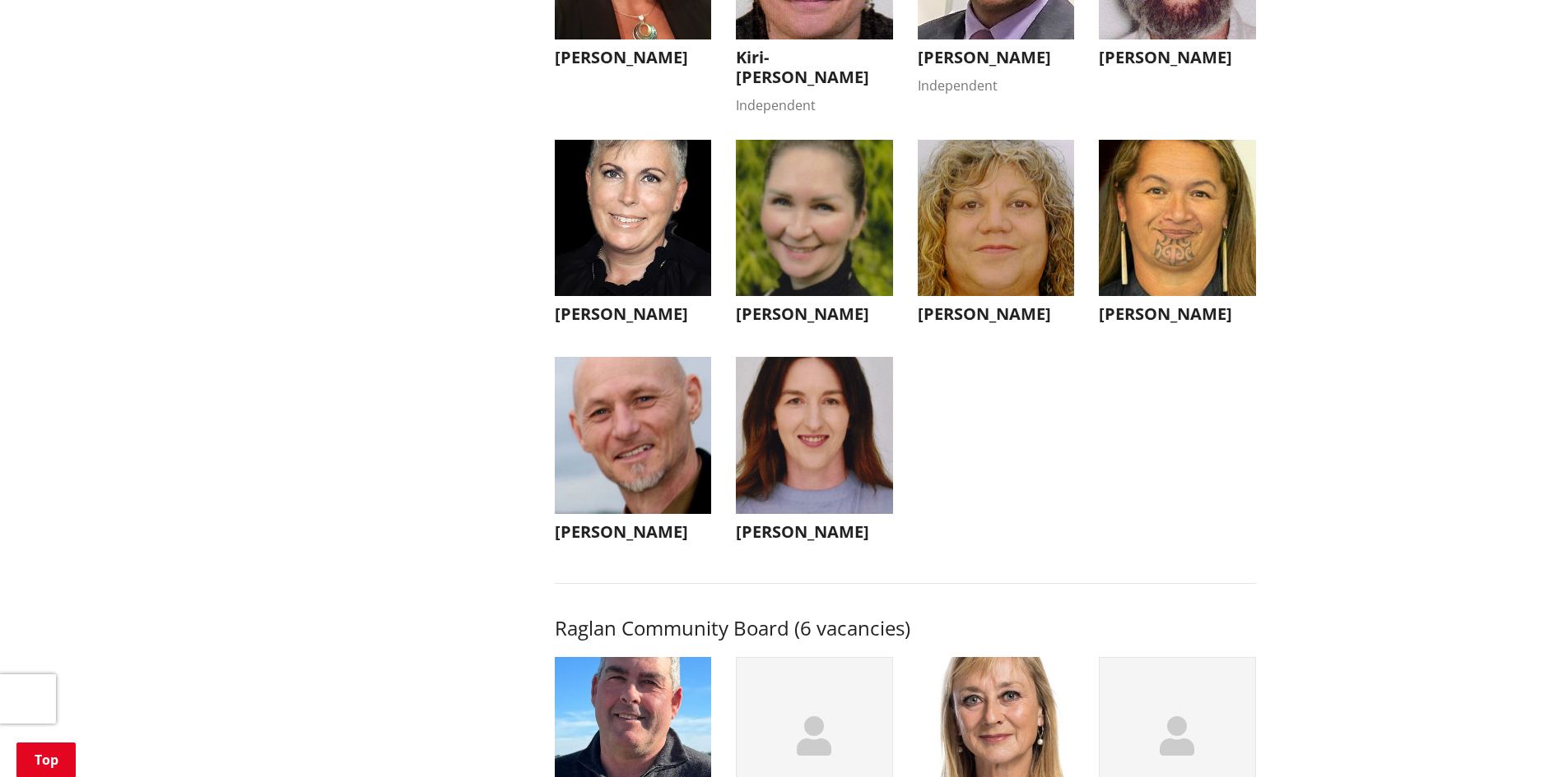
click at [784, 511] on img "button" at bounding box center [814, 436] width 157 height 157
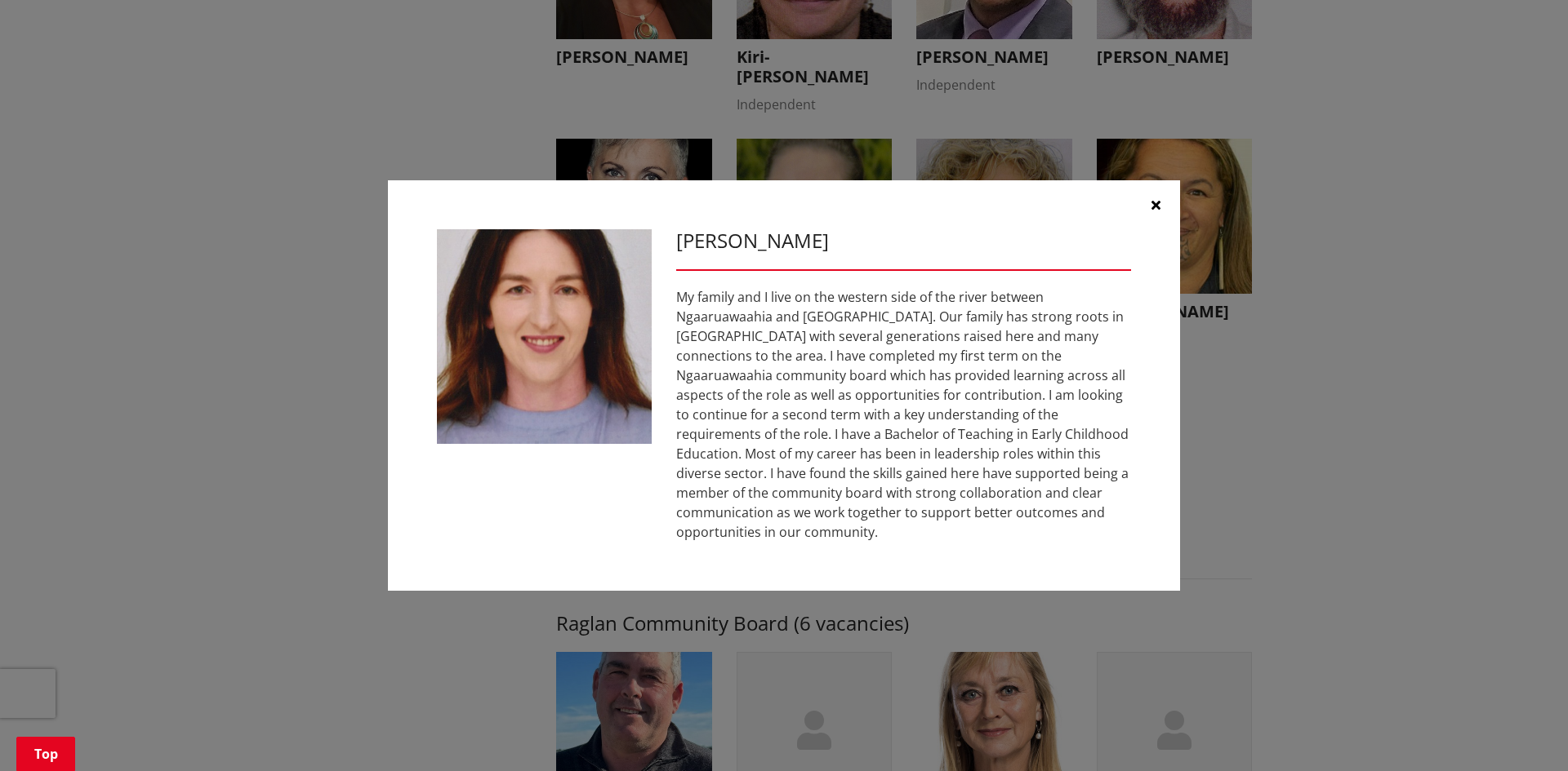
drag, startPoint x: 1156, startPoint y: 216, endPoint x: 1136, endPoint y: 219, distance: 20.2
click at [1156, 212] on icon "button" at bounding box center [1156, 205] width 9 height 13
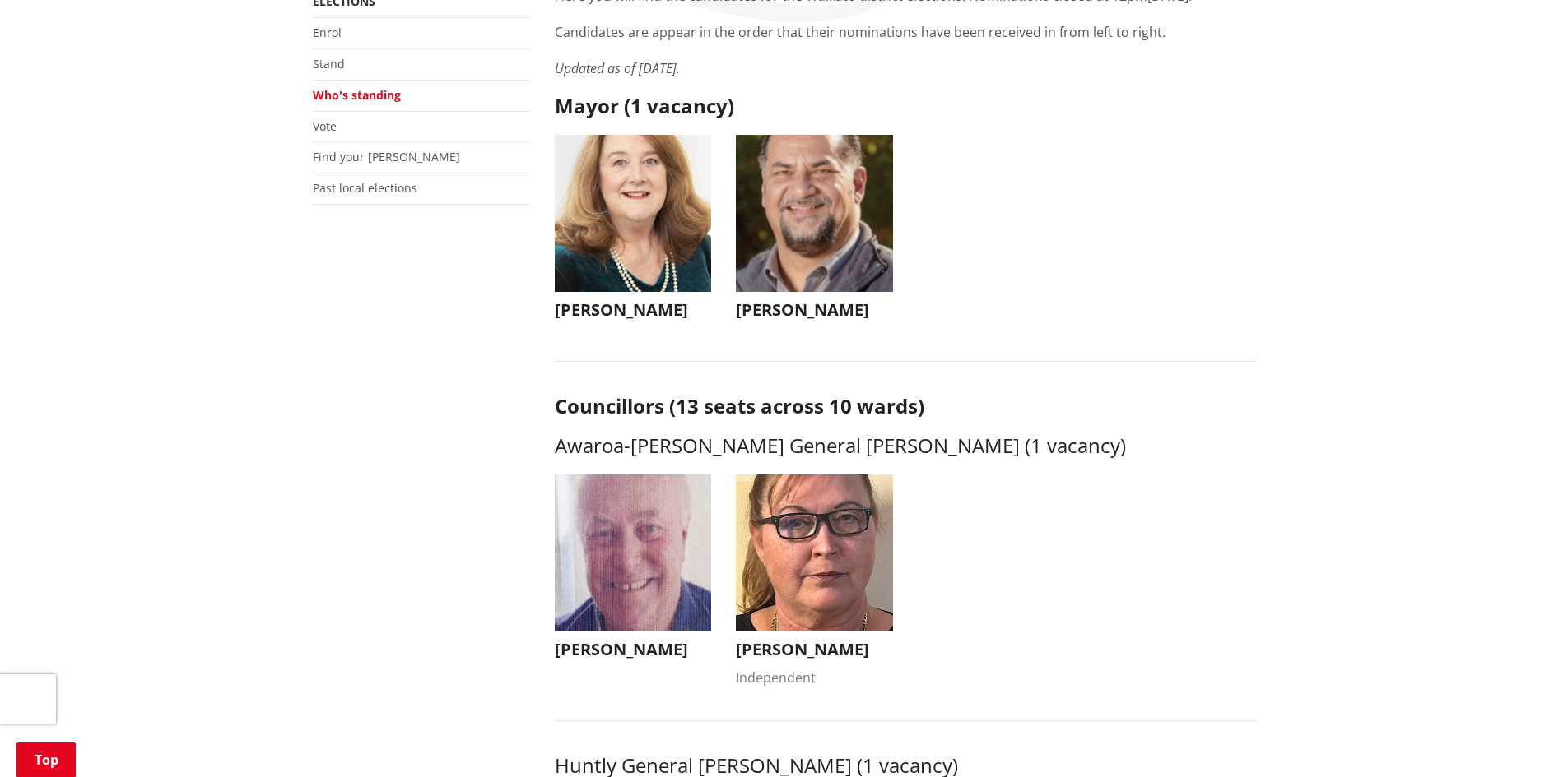
scroll to position [0, 0]
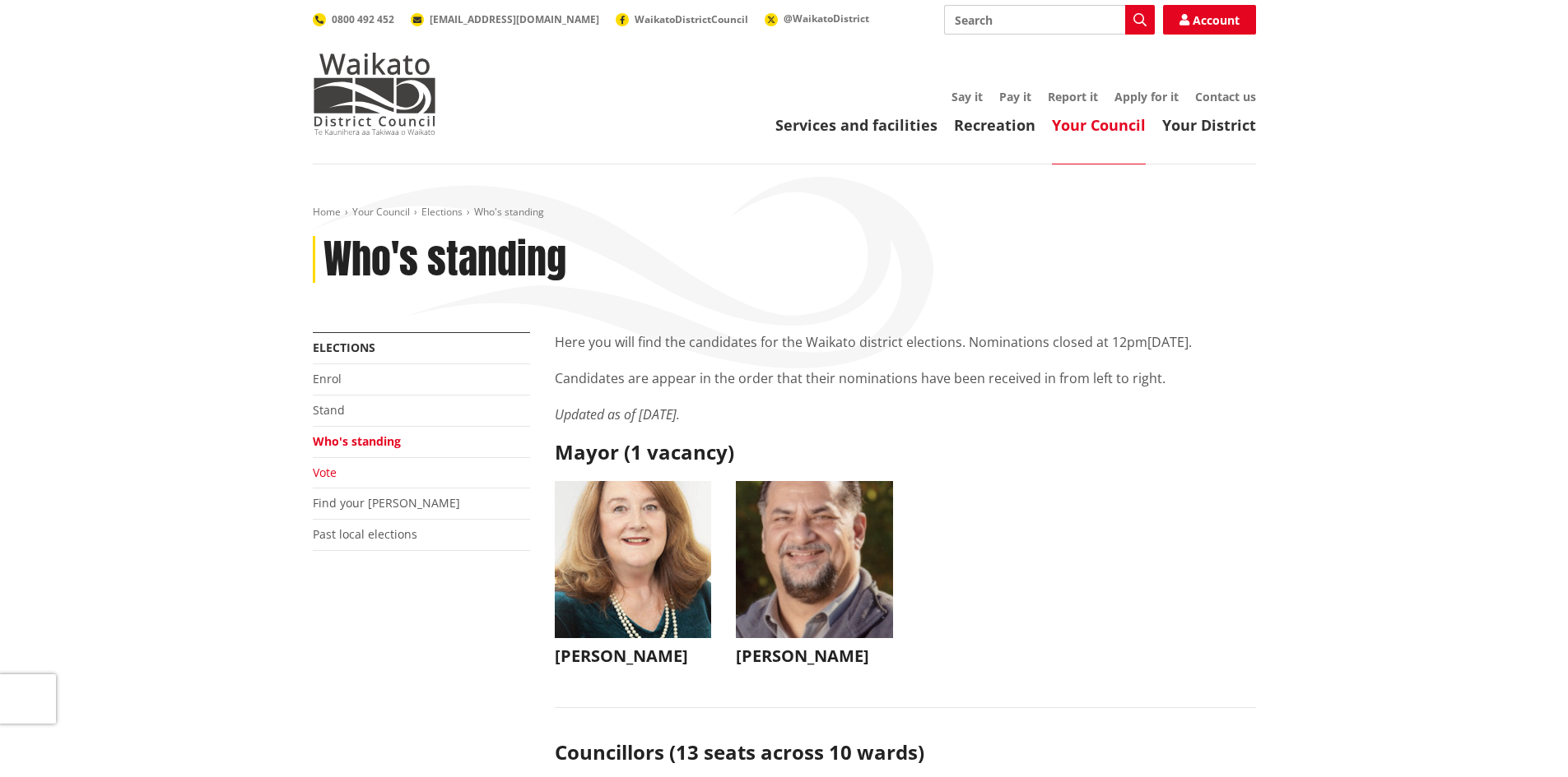
click at [326, 476] on link "Vote" at bounding box center [324, 472] width 24 height 16
